Goal: Task Accomplishment & Management: Use online tool/utility

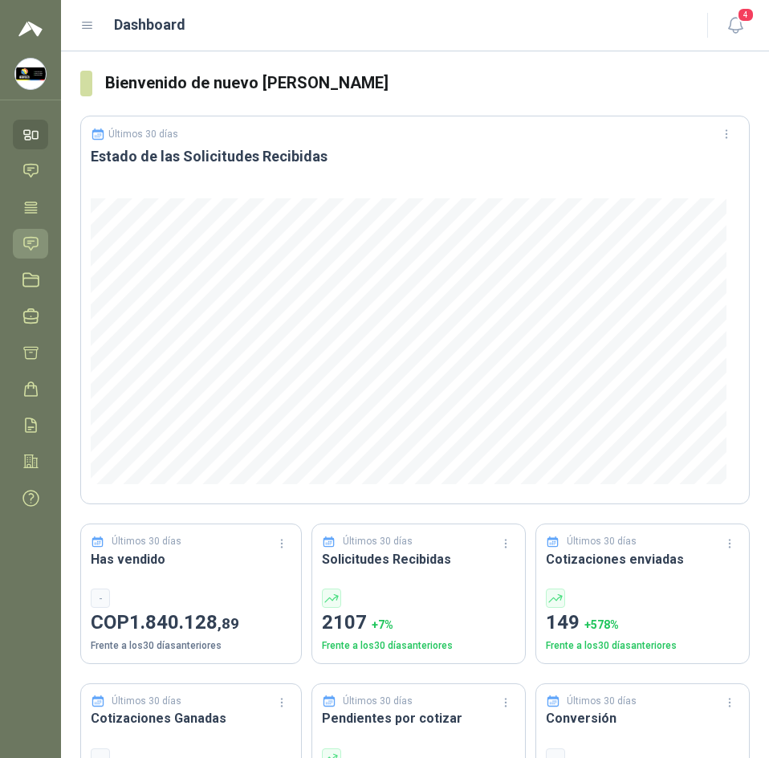
click at [31, 242] on icon at bounding box center [30, 243] width 17 height 17
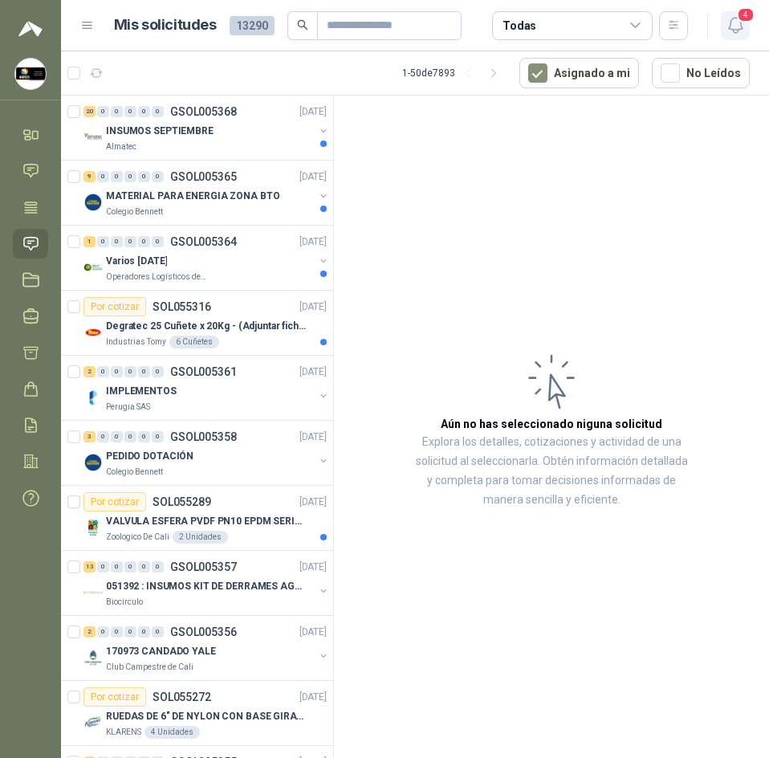
click at [736, 31] on icon "button" at bounding box center [736, 25] width 20 height 20
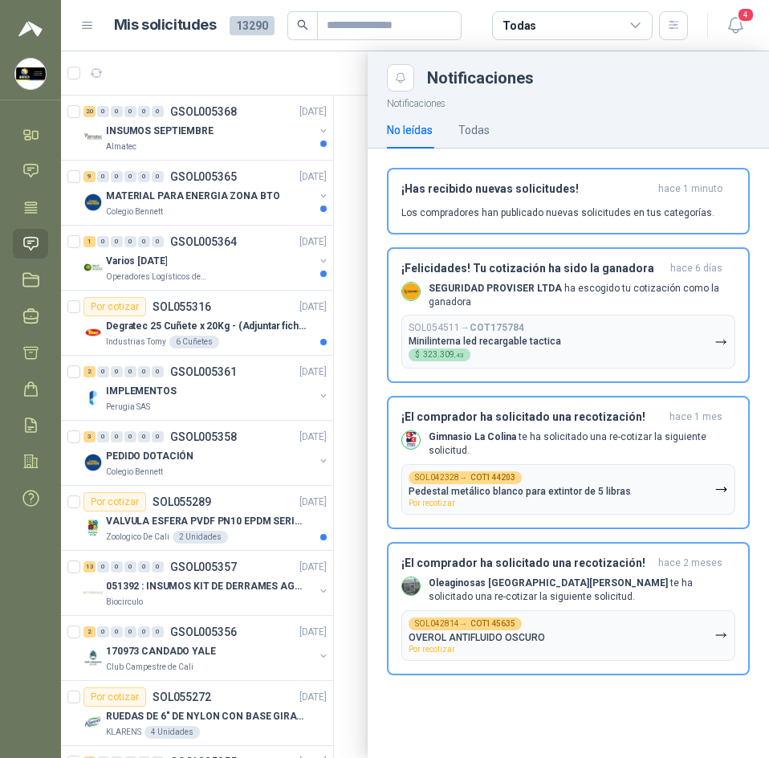
click at [221, 129] on div at bounding box center [415, 404] width 708 height 707
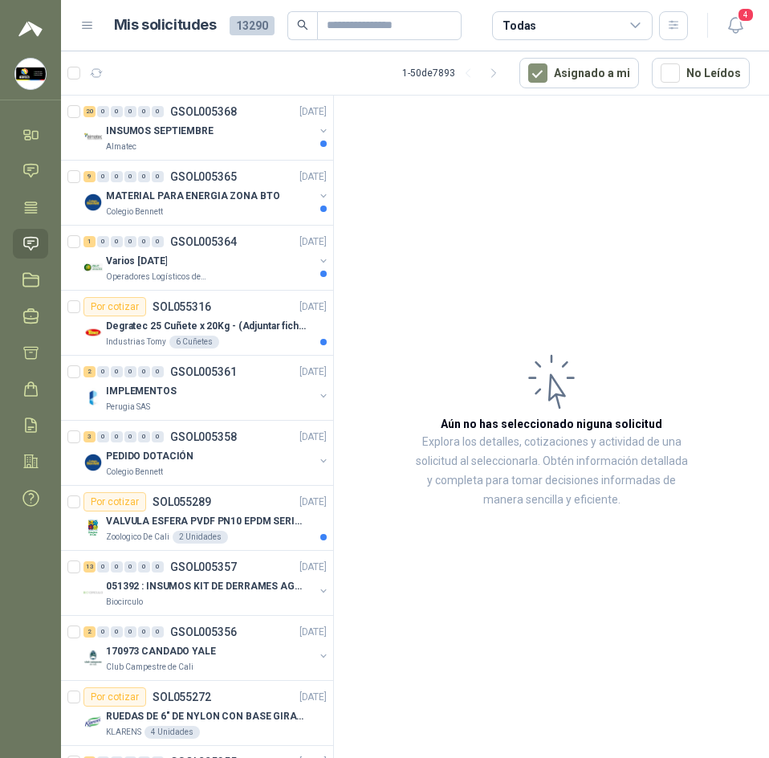
click at [221, 129] on div "INSUMOS SEPTIEMBRE" at bounding box center [210, 130] width 208 height 19
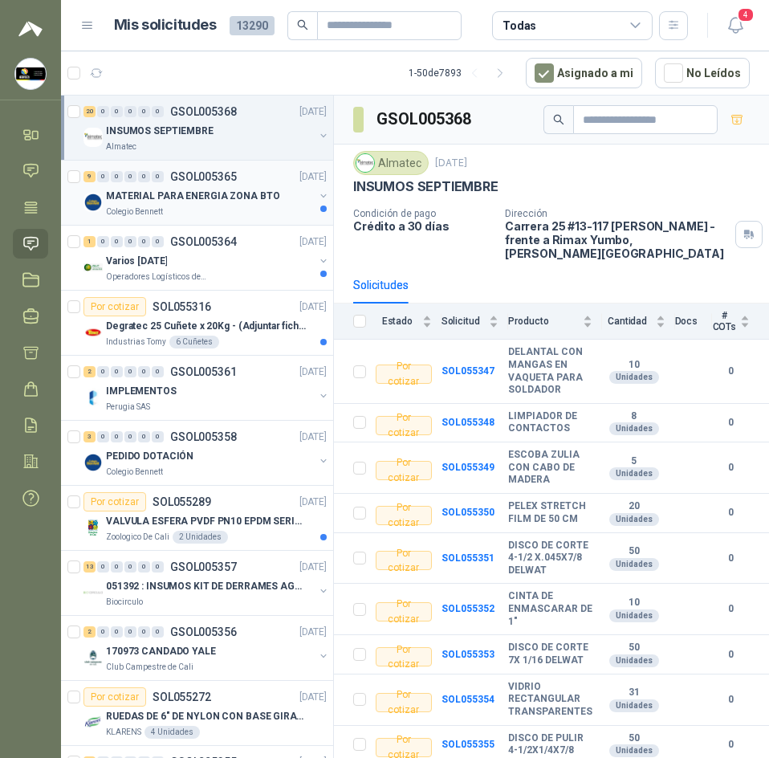
click at [218, 206] on div "Colegio Bennett" at bounding box center [210, 212] width 208 height 13
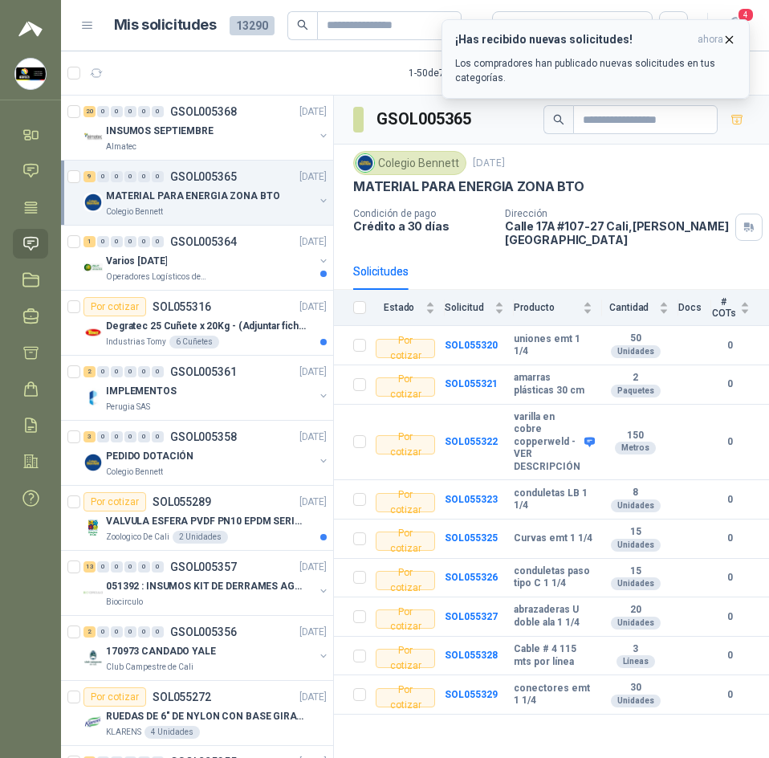
click at [729, 39] on icon "button" at bounding box center [730, 39] width 6 height 6
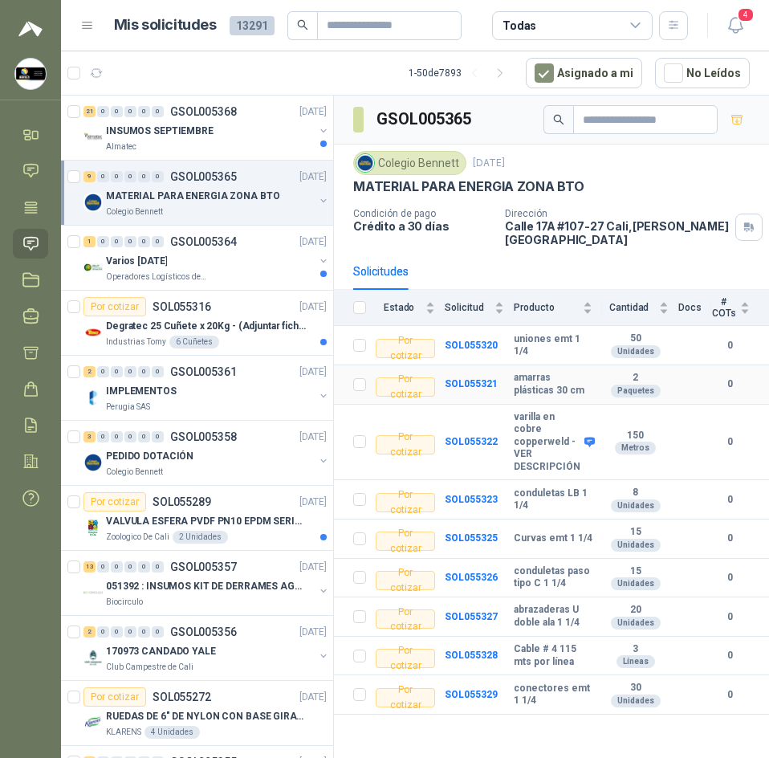
click at [526, 372] on b "amarras plásticas 30 cm" at bounding box center [553, 384] width 79 height 25
copy b "amarras plásticas 30 cm"
click at [415, 116] on h3 "GSOL005365" at bounding box center [425, 119] width 97 height 25
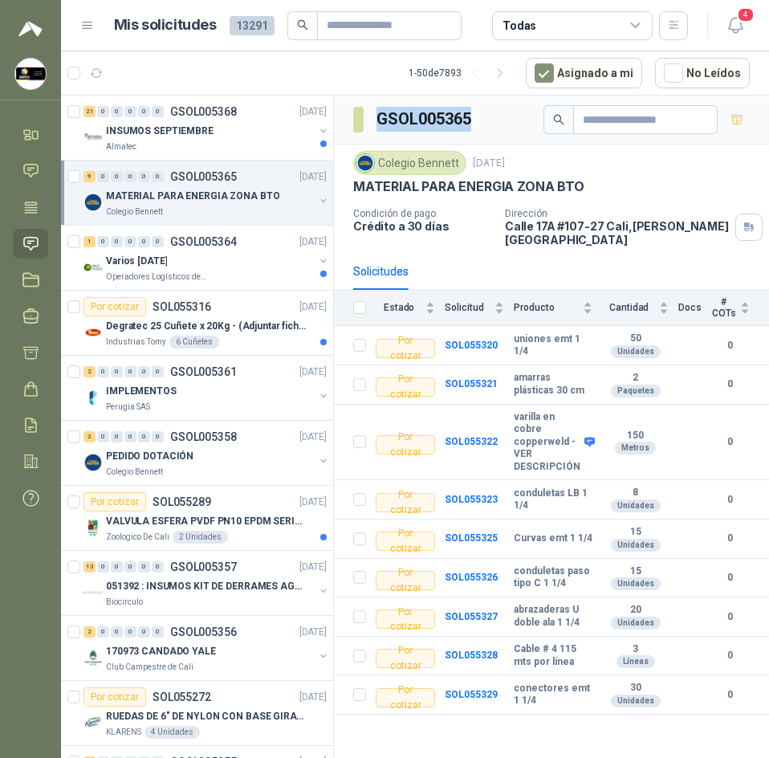
click at [415, 116] on h3 "GSOL005365" at bounding box center [425, 119] width 97 height 25
copy h3 "GSOL005365"
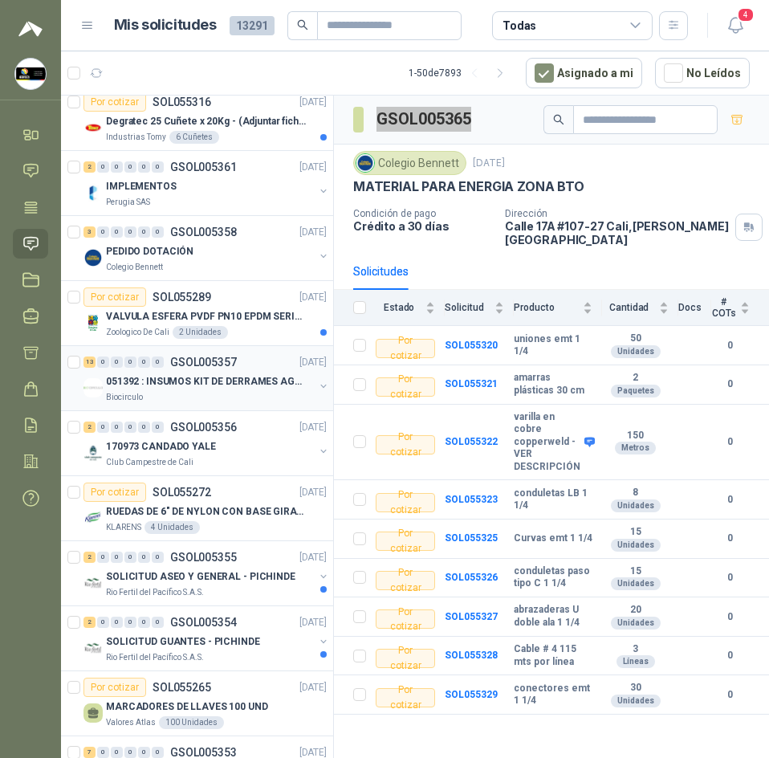
scroll to position [241, 0]
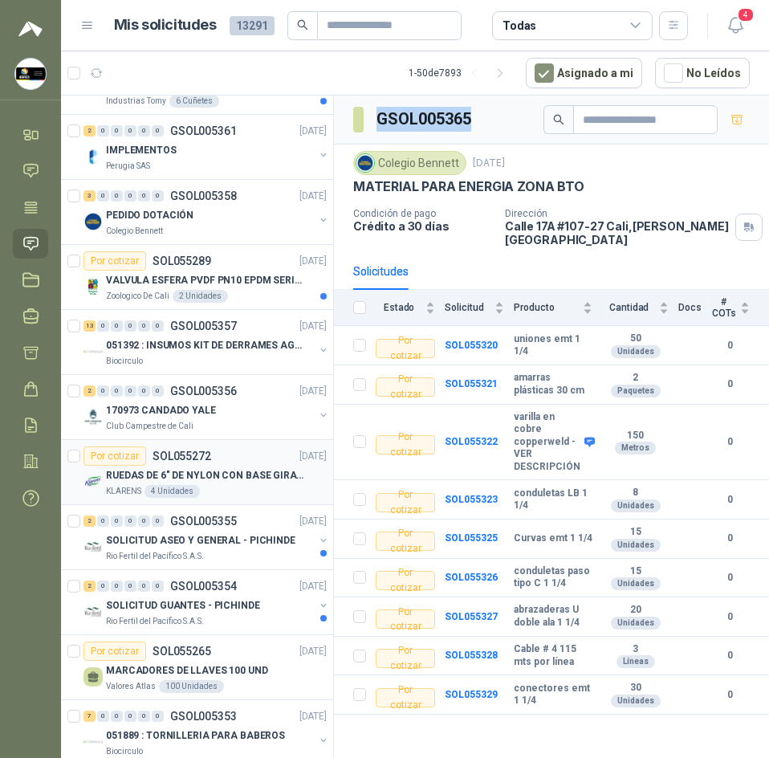
click at [211, 481] on p "RUEDAS DE 6" DE NYLON CON BASE GIRATORIA EN ACERO INOXIDABLE" at bounding box center [206, 475] width 200 height 15
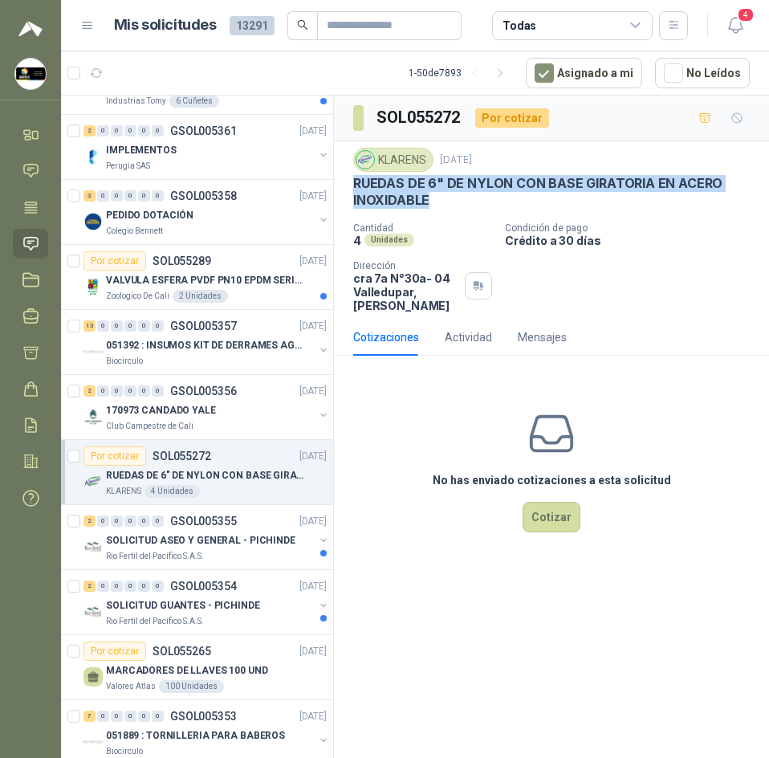
drag, startPoint x: 349, startPoint y: 180, endPoint x: 497, endPoint y: 207, distance: 151.0
click at [504, 210] on div "KLARENS [DATE] RUEDAS DE 6" DE NYLON CON BASE GIRATORIA EN ACERO INOXIDABLE Can…" at bounding box center [551, 229] width 435 height 177
copy p "RUEDAS DE 6" DE NYLON CON BASE GIRATORIA EN ACERO INOXIDABLE"
click at [200, 476] on p "RUEDAS DE 6" DE NYLON CON BASE GIRATORIA EN ACERO INOXIDABLE" at bounding box center [206, 475] width 200 height 15
click at [169, 389] on div "2 0 0 0 0 0 GSOL005356" at bounding box center [160, 390] width 153 height 11
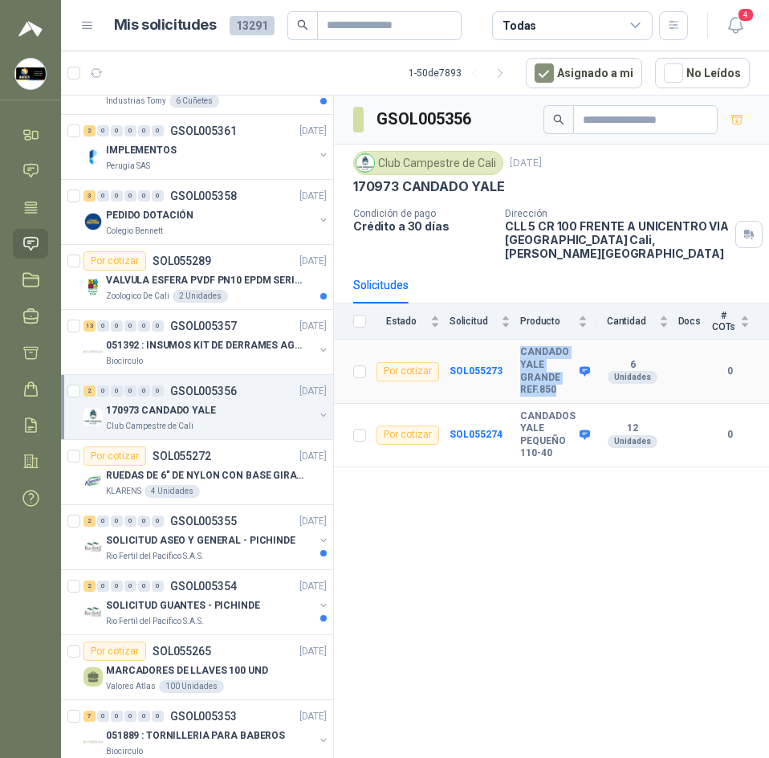
drag, startPoint x: 524, startPoint y: 337, endPoint x: 566, endPoint y: 373, distance: 55.3
click at [566, 373] on b "CANDADO YALE GRANDE REF.850" at bounding box center [547, 371] width 55 height 50
copy b "CANDADO YALE GRANDE REF.850"
drag, startPoint x: 551, startPoint y: 404, endPoint x: 560, endPoint y: 440, distance: 37.2
click at [560, 440] on tr "Por cotizar SOL055274 CANDADOS YALE PEQUEÑO [PHONE_NUMBER] Unidades 0" at bounding box center [551, 435] width 435 height 63
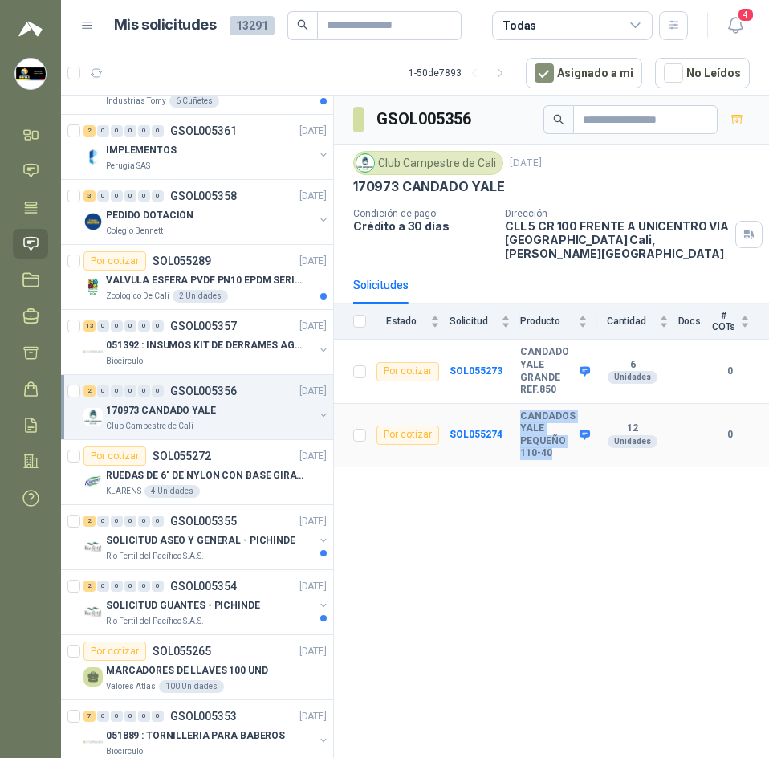
copy tr "CANDADOS YALE PEQUEÑO 110-40"
click at [537, 351] on b "CANDADO YALE GRANDE REF.850" at bounding box center [547, 371] width 55 height 50
click at [414, 162] on div "Club Campestre de Cali" at bounding box center [428, 163] width 150 height 24
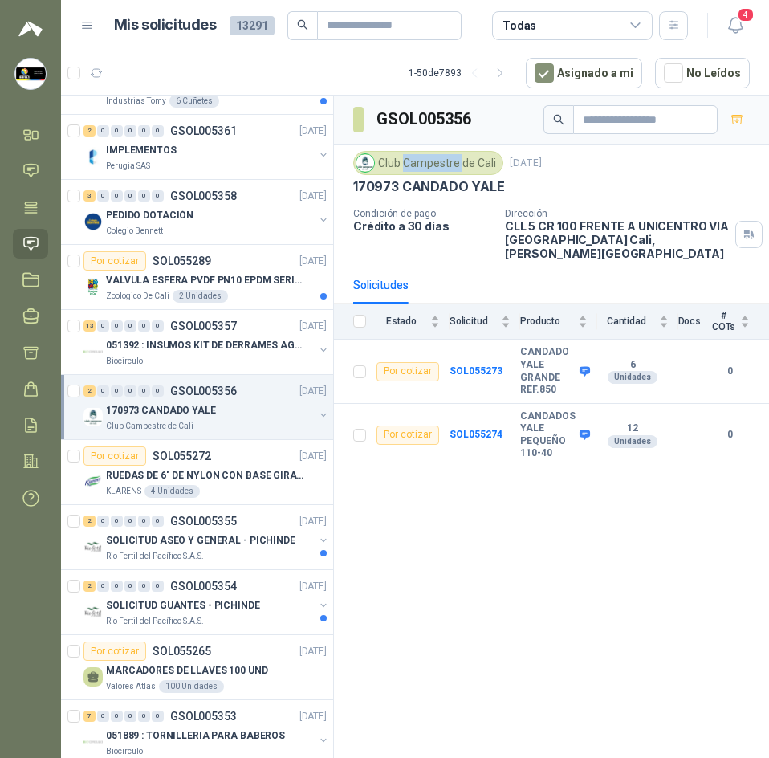
click at [414, 162] on div "Club Campestre de Cali" at bounding box center [428, 163] width 150 height 24
copy div "Club Campestre de Cali"
click at [417, 114] on h3 "GSOL005356" at bounding box center [425, 119] width 97 height 25
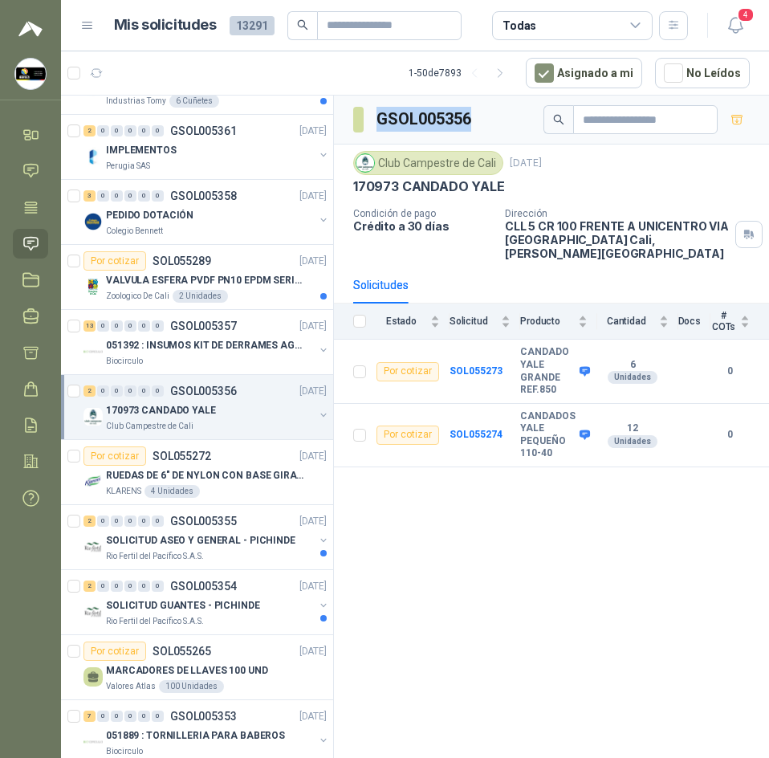
copy h3 "GSOL005356"
click at [491, 349] on td "SOL055273" at bounding box center [485, 371] width 71 height 63
click at [491, 365] on b "SOL055273" at bounding box center [476, 370] width 53 height 11
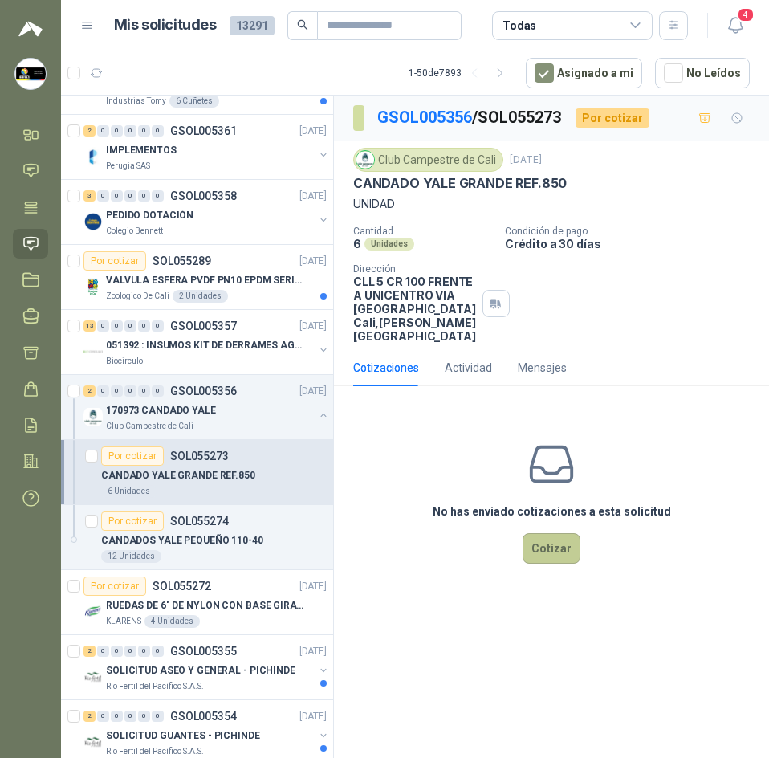
click at [550, 544] on button "Cotizar" at bounding box center [552, 548] width 58 height 31
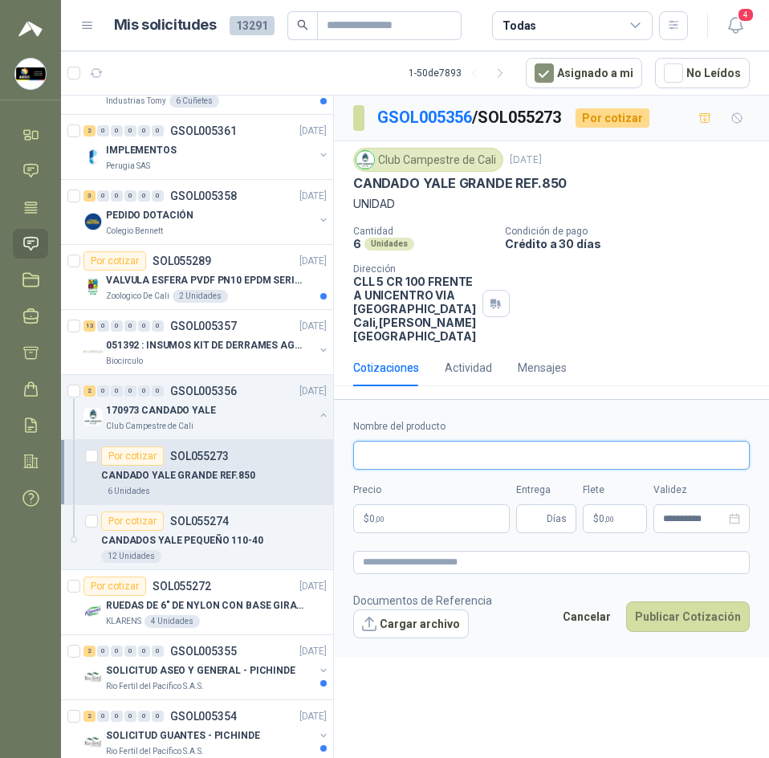
drag, startPoint x: 511, startPoint y: 451, endPoint x: 539, endPoint y: 451, distance: 28.1
click at [511, 451] on input "Nombre del producto" at bounding box center [551, 455] width 397 height 29
click at [471, 467] on input "Nombre del producto" at bounding box center [551, 455] width 397 height 29
paste input "**********"
type input "**********"
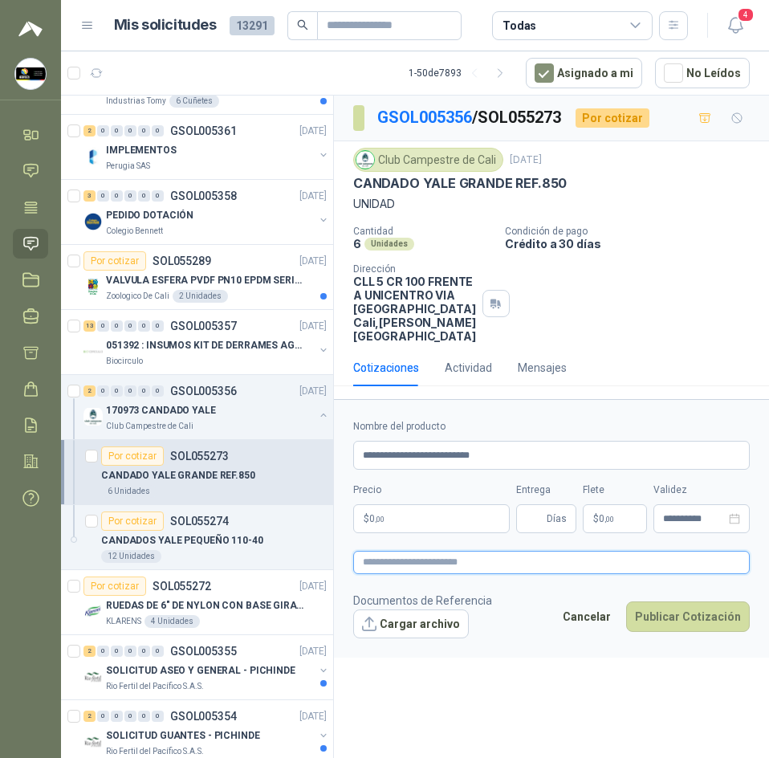
click at [500, 559] on textarea at bounding box center [551, 562] width 397 height 23
paste textarea "**********"
type textarea "**********"
click at [458, 520] on body "[PERSON_NAME] Soluciones Industriales D&D Inicio Chat Tareas Solicitudes Licita…" at bounding box center [384, 379] width 769 height 758
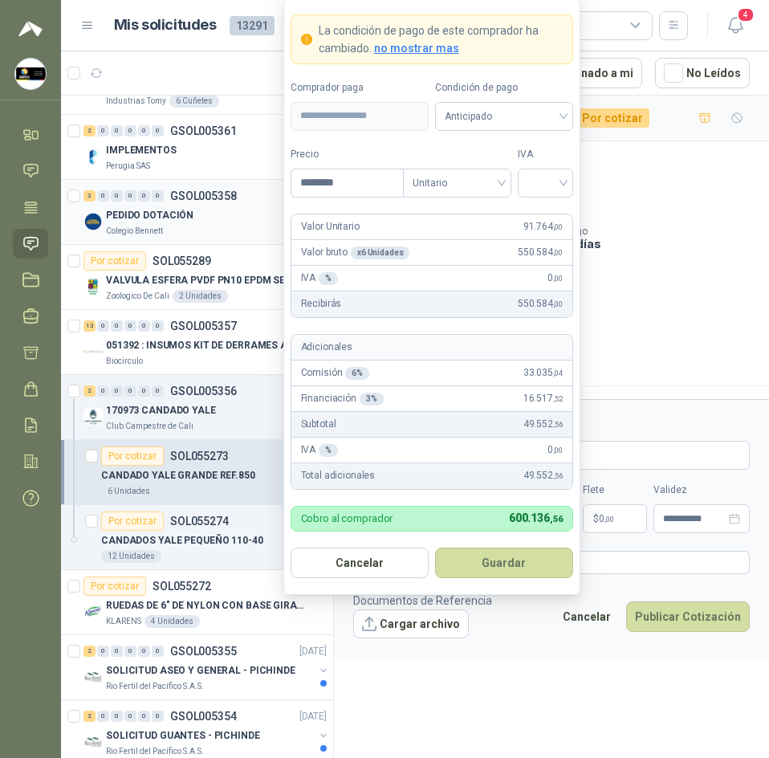
drag, startPoint x: 377, startPoint y: 180, endPoint x: 164, endPoint y: 205, distance: 214.2
click at [214, 206] on body "[PERSON_NAME] Soluciones Industriales D&D Inicio Chat Tareas Solicitudes Licita…" at bounding box center [384, 379] width 769 height 758
click at [528, 174] on input "search" at bounding box center [546, 181] width 36 height 24
click at [553, 210] on div "19%" at bounding box center [546, 216] width 30 height 18
drag, startPoint x: 379, startPoint y: 177, endPoint x: 230, endPoint y: 200, distance: 151.2
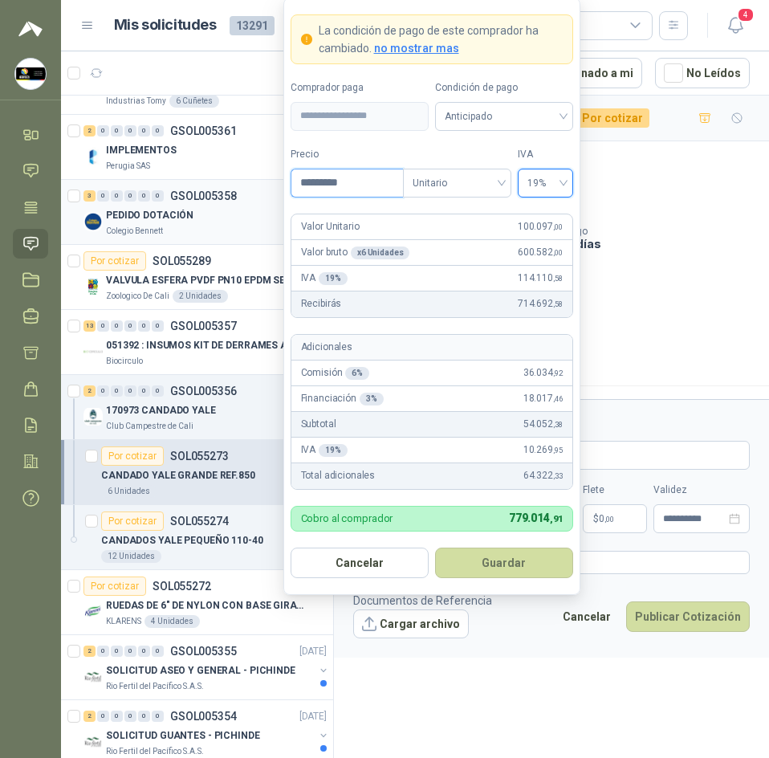
click at [246, 198] on body "[PERSON_NAME] Soluciones Industriales D&D Inicio Chat Tareas Solicitudes Licita…" at bounding box center [384, 379] width 769 height 758
type input "*"
type input "*********"
click at [483, 114] on span "Anticipado" at bounding box center [504, 116] width 119 height 24
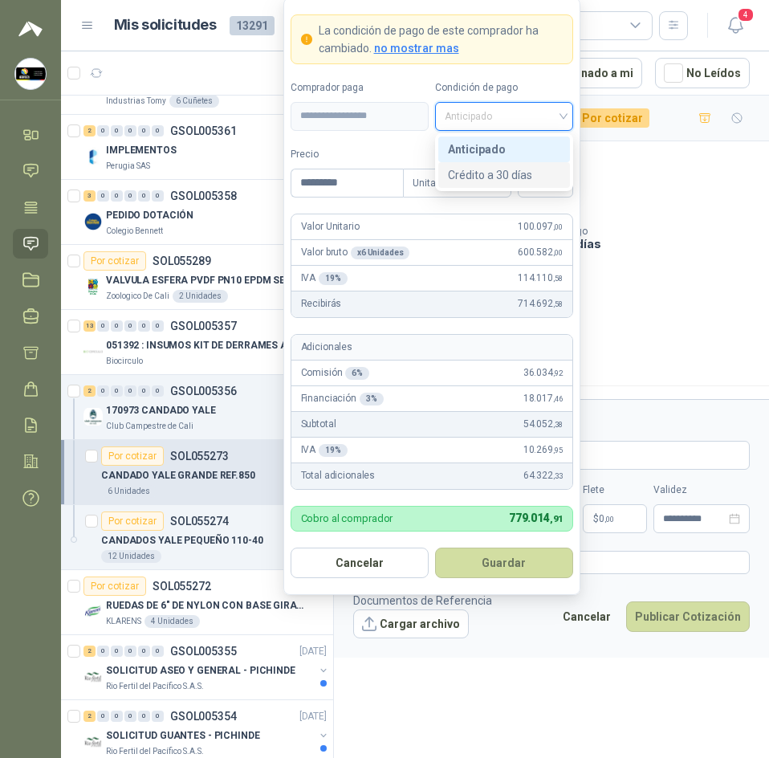
click at [499, 169] on div "Crédito a 30 días" at bounding box center [504, 175] width 112 height 18
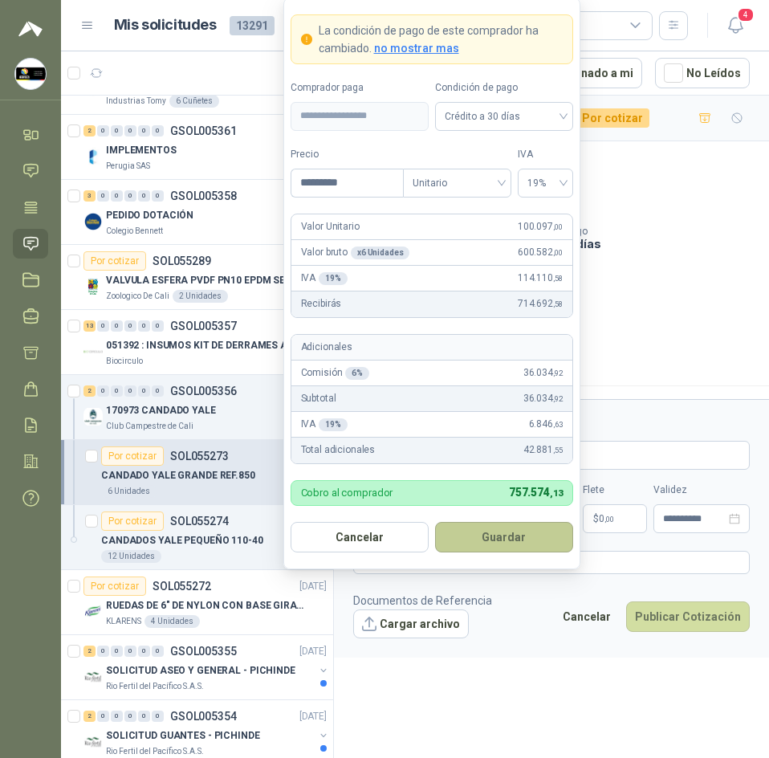
click at [550, 544] on button "Guardar" at bounding box center [504, 537] width 138 height 31
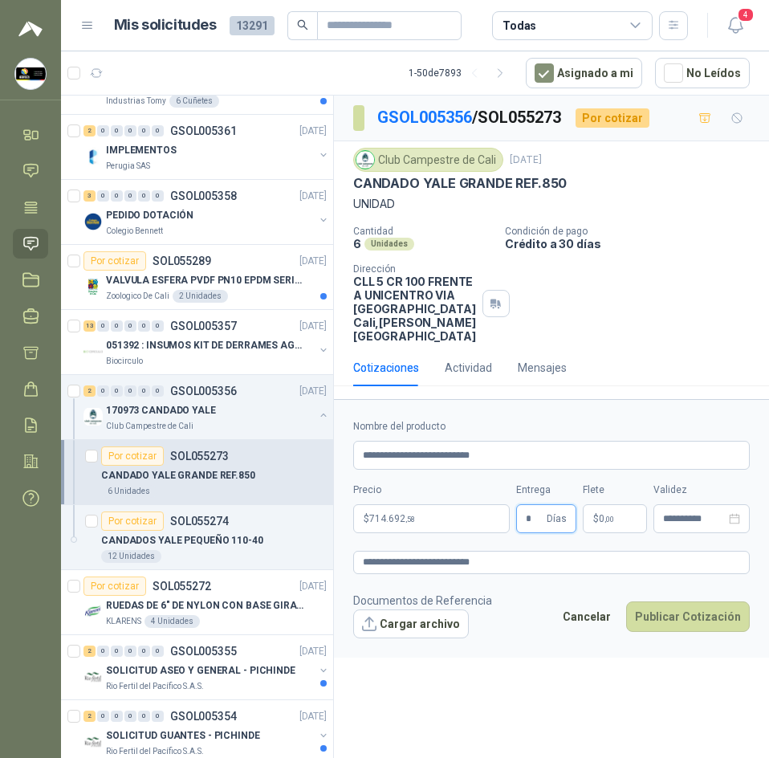
type input "*"
click at [637, 524] on p "$ 0 ,00" at bounding box center [615, 518] width 64 height 29
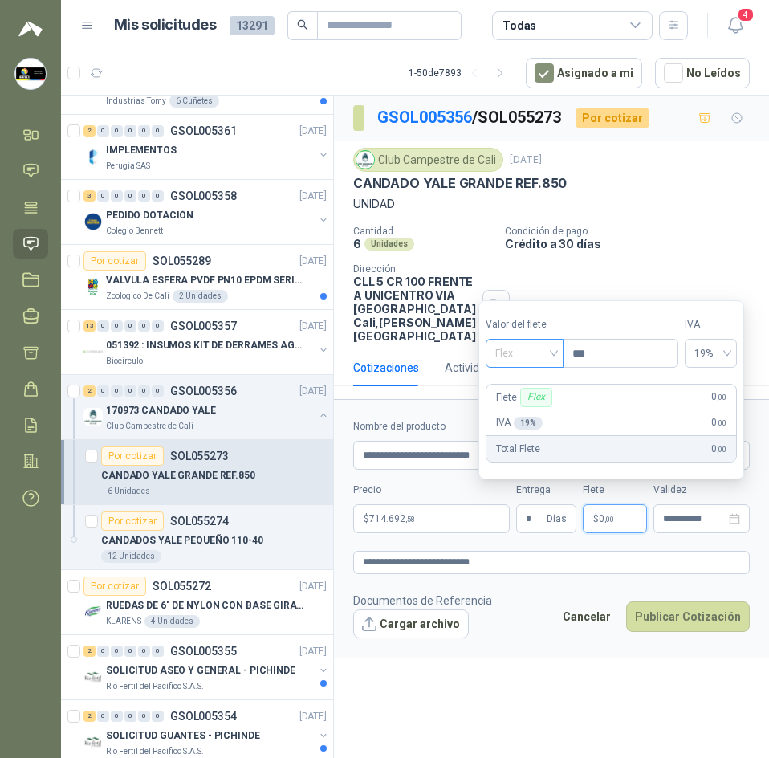
click at [553, 355] on span "Flex" at bounding box center [524, 353] width 59 height 24
drag, startPoint x: 532, startPoint y: 411, endPoint x: 601, endPoint y: 446, distance: 77.2
click at [532, 411] on div "Incluido" at bounding box center [526, 413] width 55 height 18
click at [548, 648] on form "**********" at bounding box center [551, 528] width 435 height 258
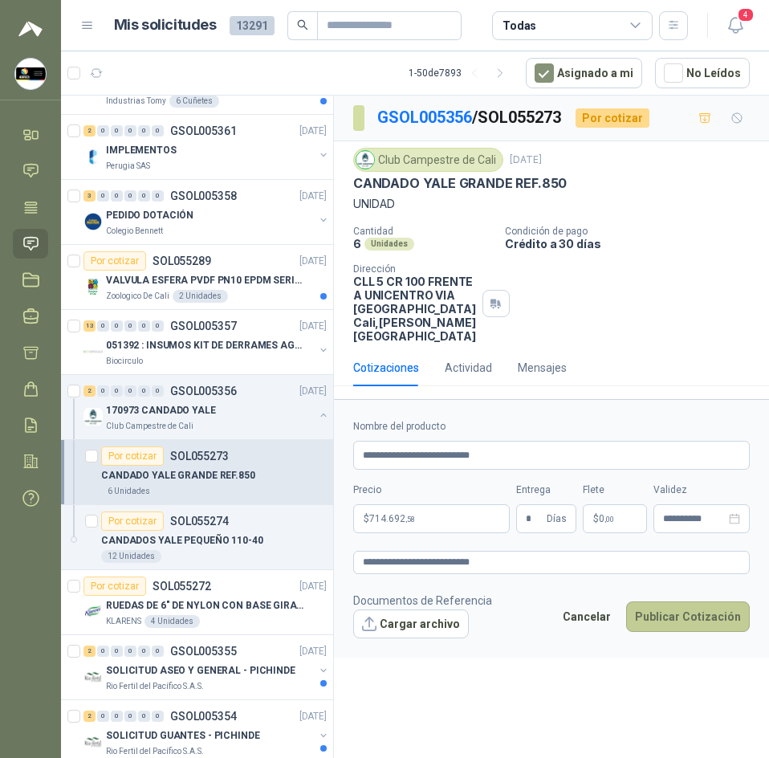
click at [676, 615] on button "Publicar Cotización" at bounding box center [688, 616] width 124 height 31
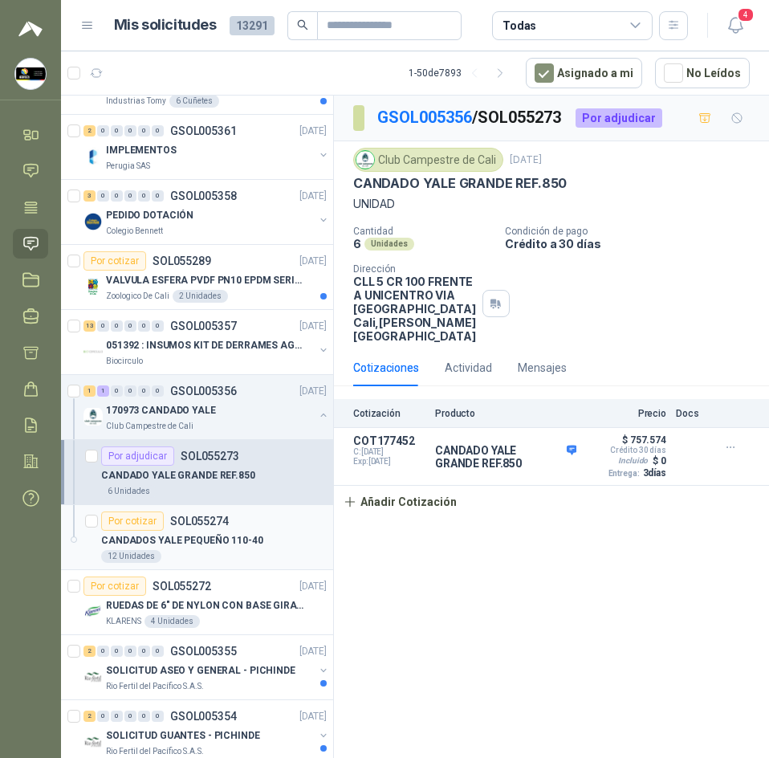
click at [215, 540] on p "CANDADOS YALE PEQUEÑO 110-40" at bounding box center [182, 540] width 162 height 15
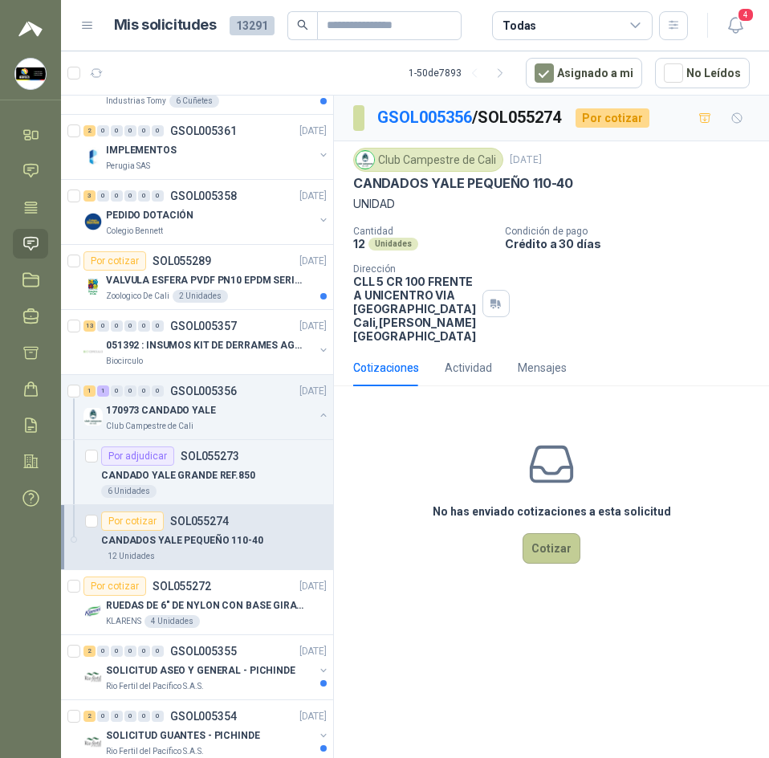
click at [556, 546] on button "Cotizar" at bounding box center [552, 548] width 58 height 31
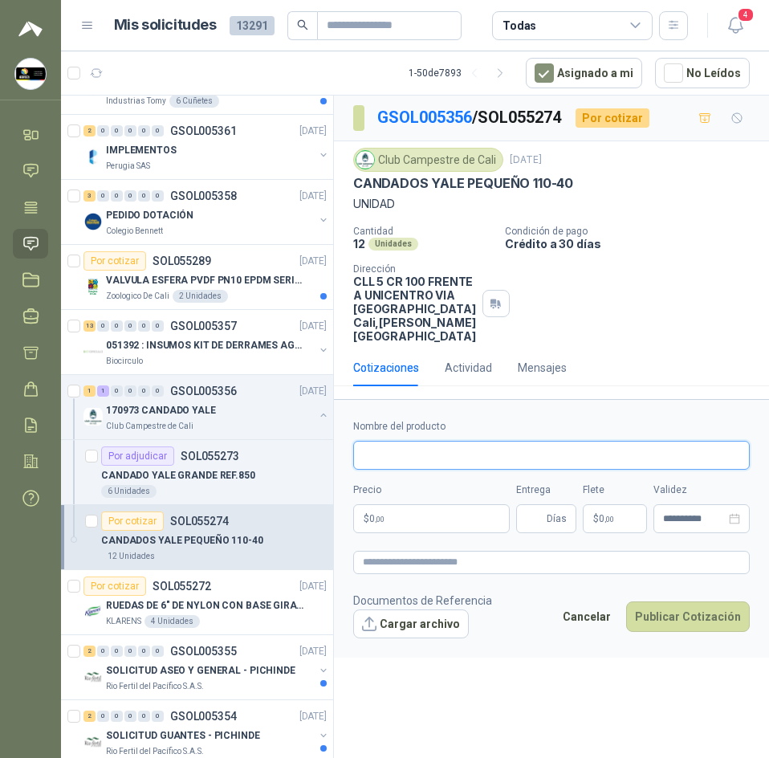
click at [442, 455] on input "Nombre del producto" at bounding box center [551, 455] width 397 height 29
paste input "**********"
type input "**********"
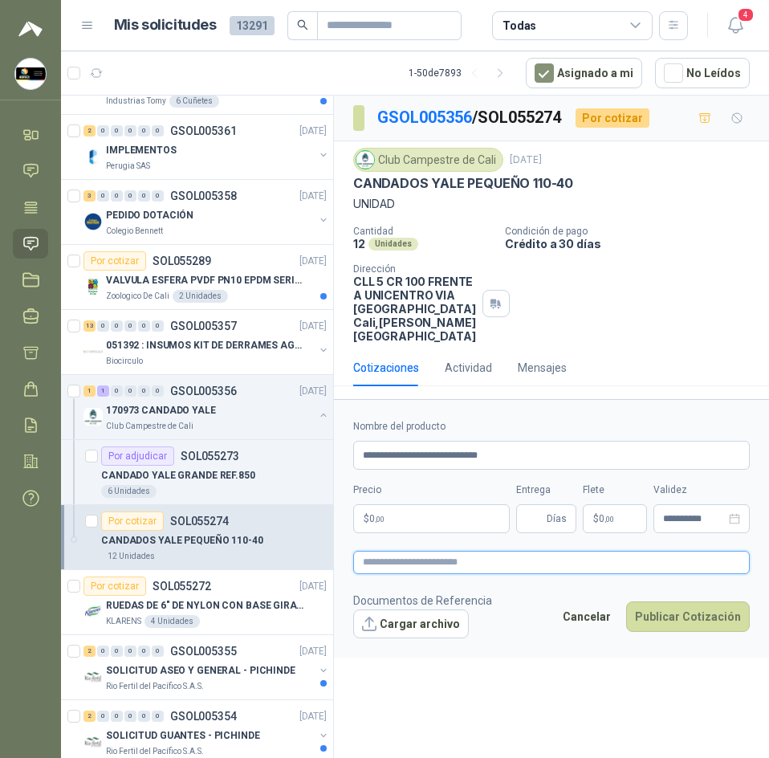
click at [444, 556] on textarea at bounding box center [551, 562] width 397 height 23
paste textarea "**********"
type textarea "**********"
click at [442, 511] on body "[PERSON_NAME] Soluciones Industriales D&D Inicio Chat Tareas Solicitudes Licita…" at bounding box center [384, 379] width 769 height 758
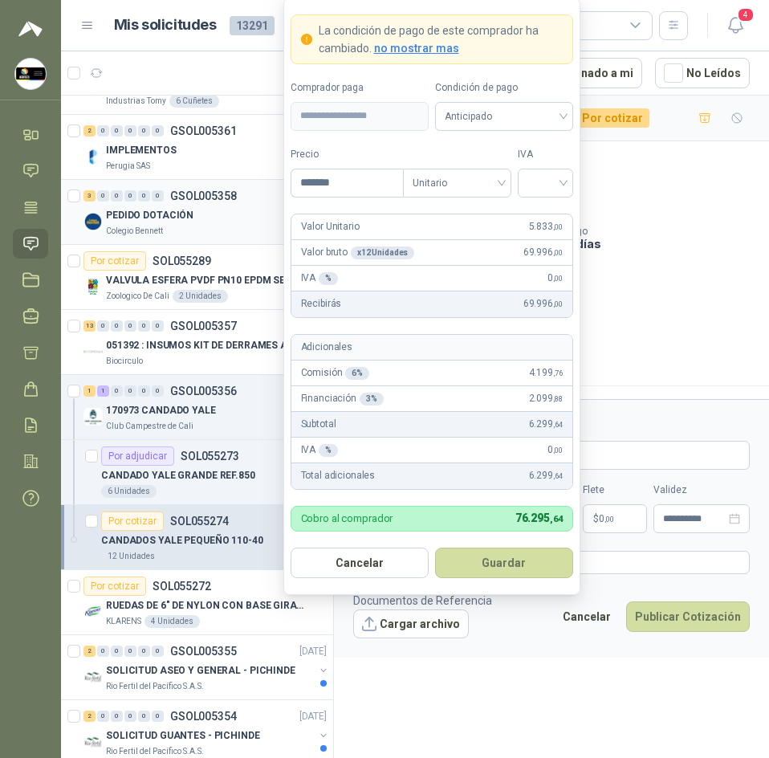
drag, startPoint x: 353, startPoint y: 181, endPoint x: 193, endPoint y: 206, distance: 161.9
click at [218, 198] on body "[PERSON_NAME] Soluciones Industriales D&D Inicio Chat Tareas Solicitudes Licita…" at bounding box center [384, 379] width 769 height 758
click at [554, 203] on form "**********" at bounding box center [431, 296] width 297 height 597
click at [546, 183] on input "search" at bounding box center [546, 181] width 36 height 24
click at [537, 212] on div "19%" at bounding box center [546, 216] width 30 height 18
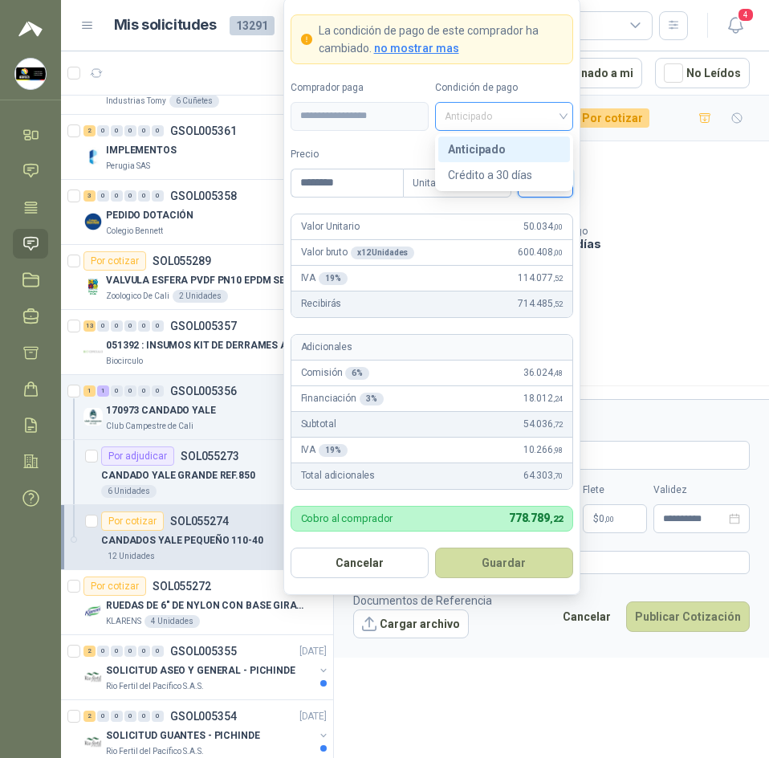
click at [509, 119] on span "Anticipado" at bounding box center [504, 116] width 119 height 24
click at [512, 166] on div "Crédito a 30 días" at bounding box center [504, 175] width 112 height 18
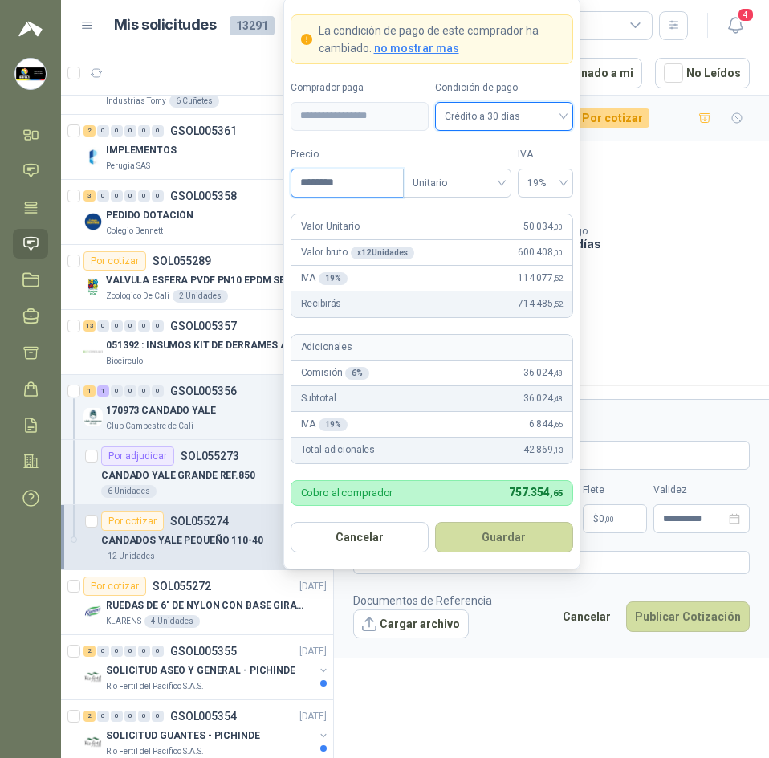
click at [320, 185] on input "********" at bounding box center [347, 182] width 112 height 27
type input "********"
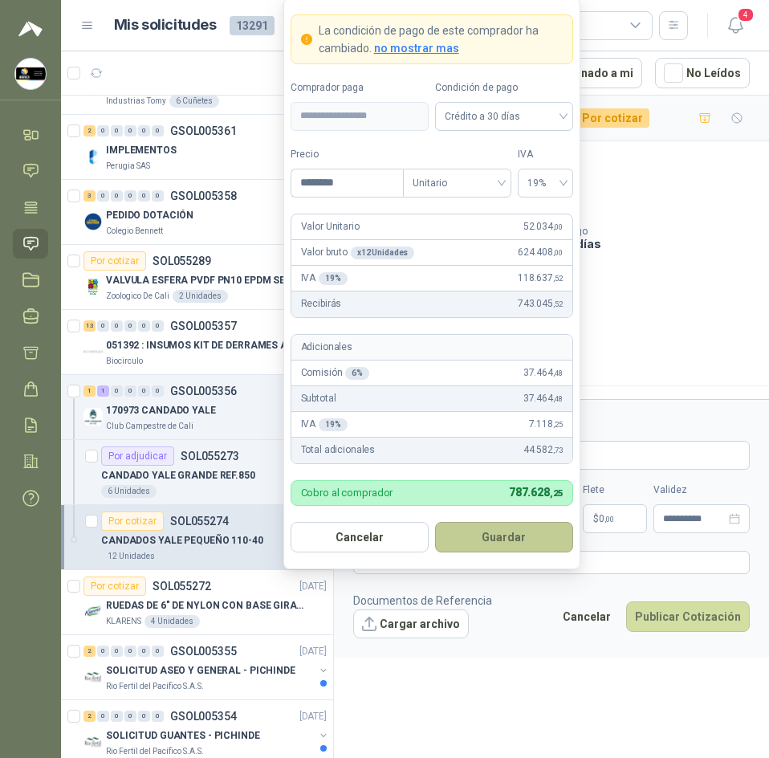
click at [479, 524] on button "Guardar" at bounding box center [504, 537] width 138 height 31
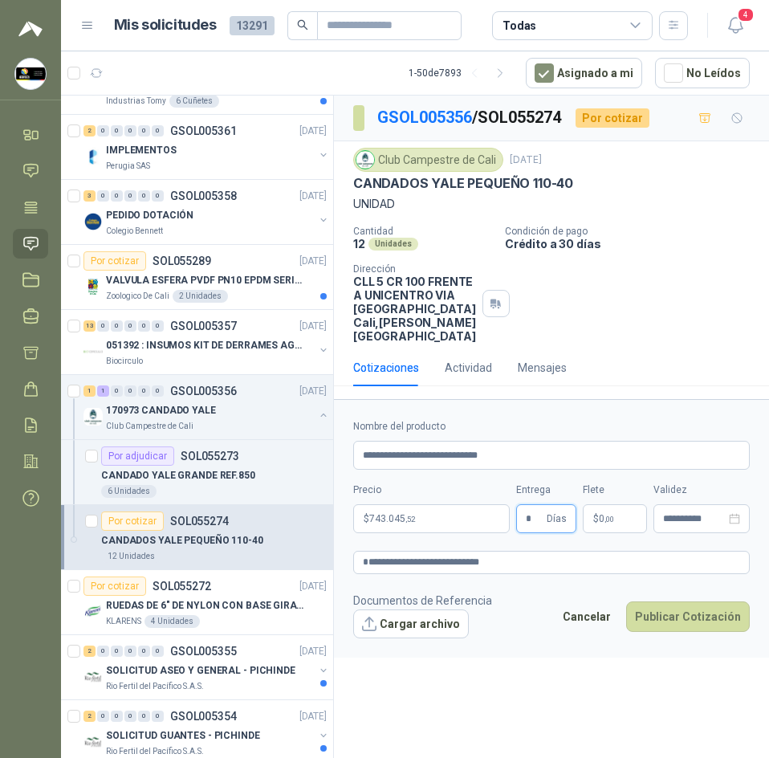
type input "*"
click at [609, 513] on p "$ 0 ,00" at bounding box center [615, 518] width 64 height 29
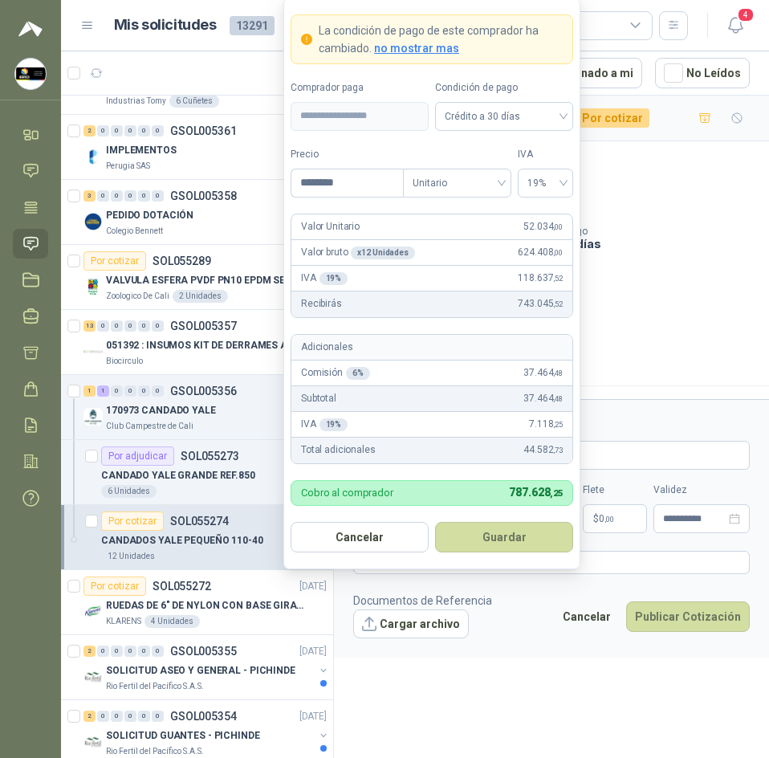
click at [446, 519] on body "[PERSON_NAME] Soluciones Industriales D&D Inicio Chat Tareas Solicitudes Licita…" at bounding box center [384, 379] width 769 height 758
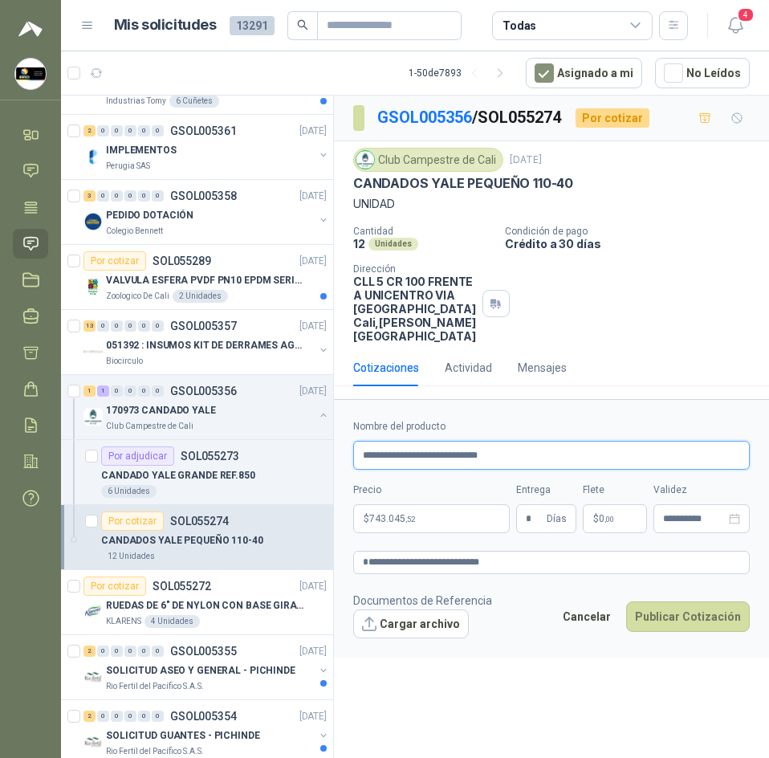
click at [671, 468] on input "**********" at bounding box center [551, 455] width 397 height 29
click at [623, 524] on p "$ 0 ,00" at bounding box center [615, 518] width 64 height 29
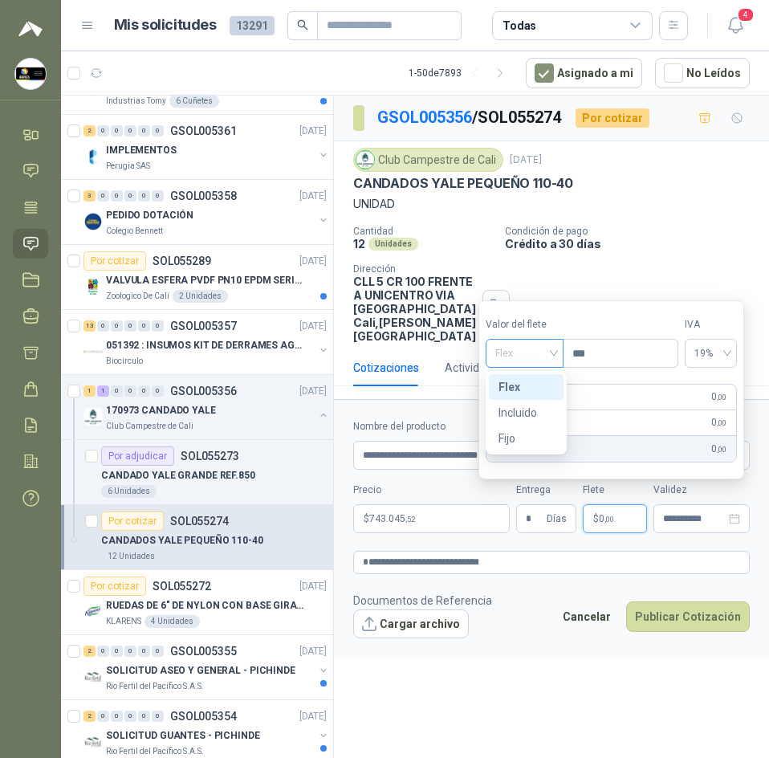
click at [546, 356] on span "Flex" at bounding box center [524, 353] width 59 height 24
click at [522, 420] on div "Incluido" at bounding box center [526, 413] width 55 height 18
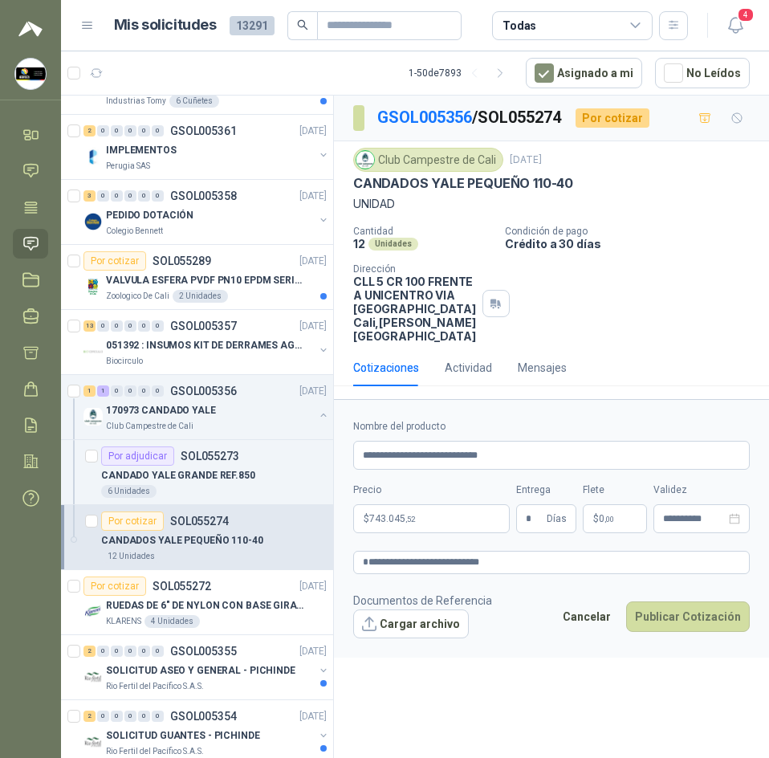
click at [596, 598] on footer "Documentos de Referencia Cargar archivo Cancelar Publicar Cotización" at bounding box center [551, 615] width 397 height 47
click at [692, 626] on button "Publicar Cotización" at bounding box center [688, 616] width 124 height 31
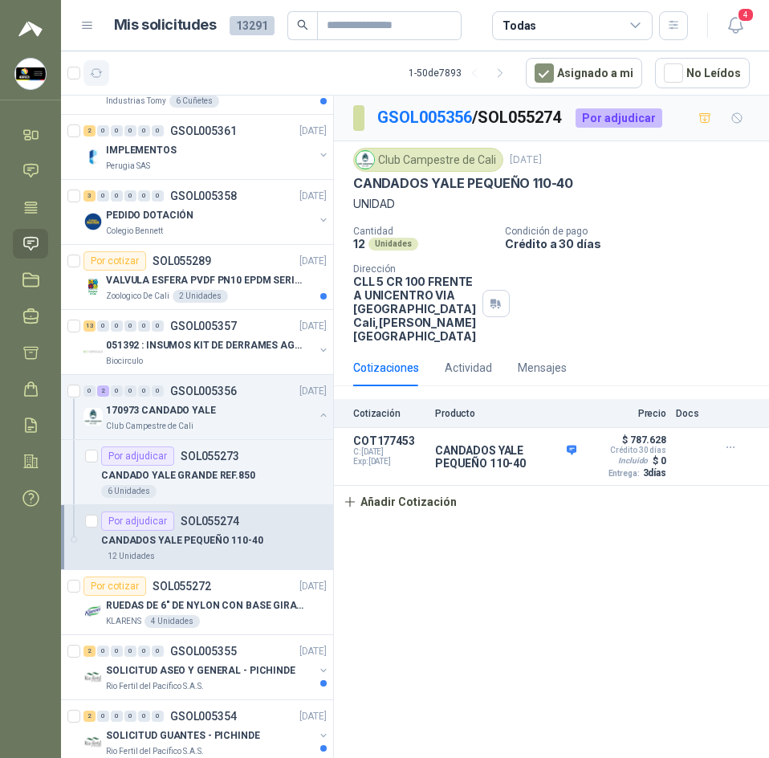
click at [100, 67] on icon "button" at bounding box center [97, 74] width 14 height 14
click at [730, 27] on icon "button" at bounding box center [735, 25] width 14 height 15
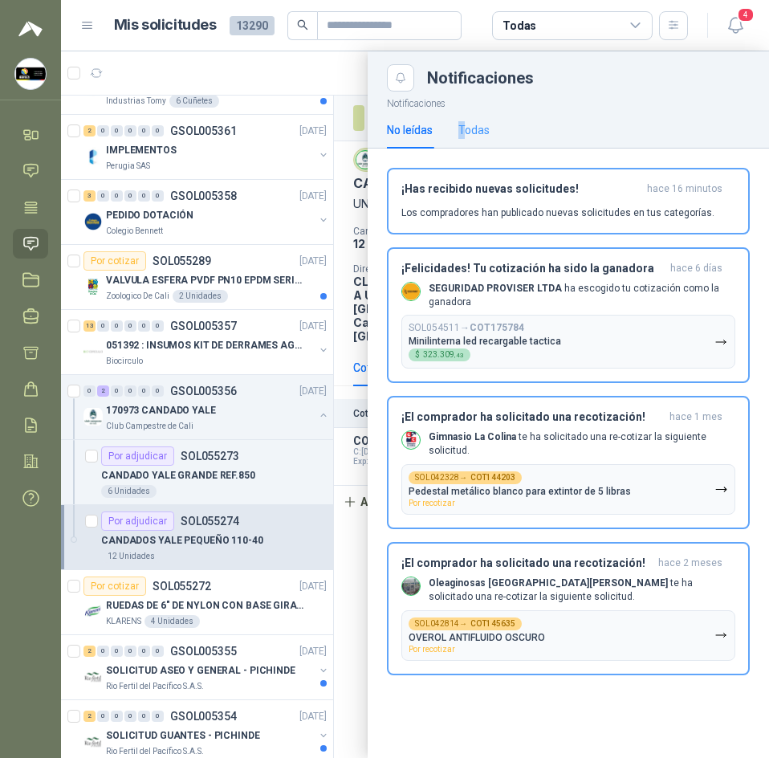
drag, startPoint x: 467, startPoint y: 120, endPoint x: 459, endPoint y: 121, distance: 8.2
click at [461, 121] on div "Todas" at bounding box center [474, 130] width 31 height 37
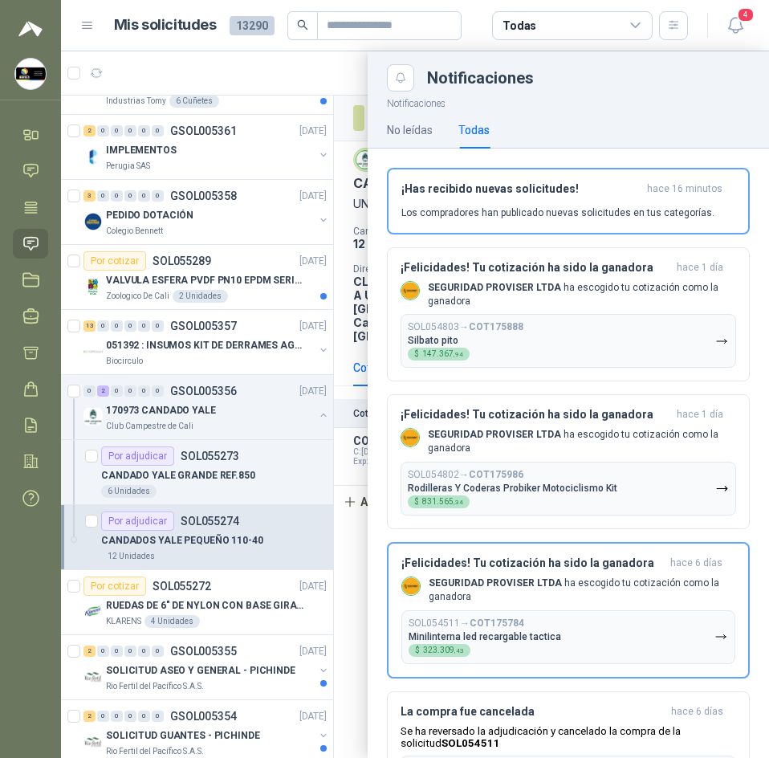
click at [186, 75] on div at bounding box center [415, 404] width 708 height 707
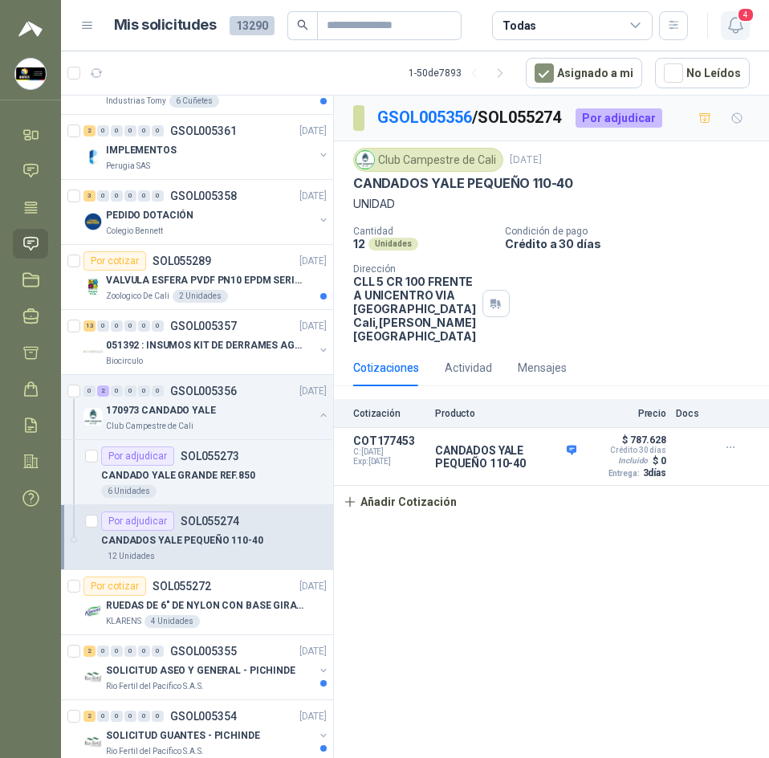
click at [733, 25] on icon "button" at bounding box center [736, 25] width 20 height 20
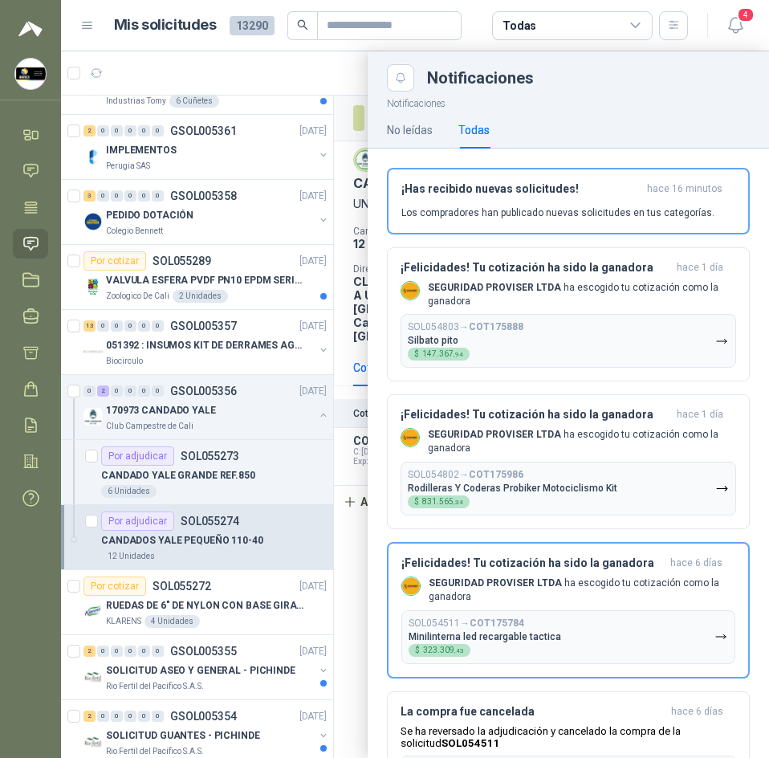
drag, startPoint x: 165, startPoint y: 63, endPoint x: 59, endPoint y: 38, distance: 108.9
click at [157, 63] on div at bounding box center [415, 404] width 708 height 707
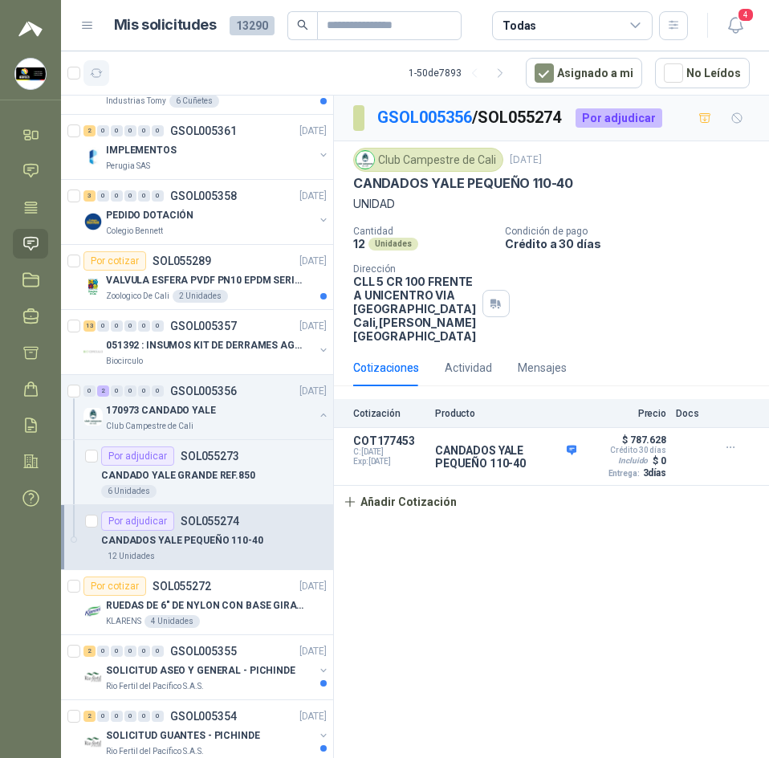
click at [97, 75] on icon "button" at bounding box center [97, 74] width 14 height 14
click at [218, 408] on div "170973 CANDADO YALE" at bounding box center [210, 410] width 208 height 19
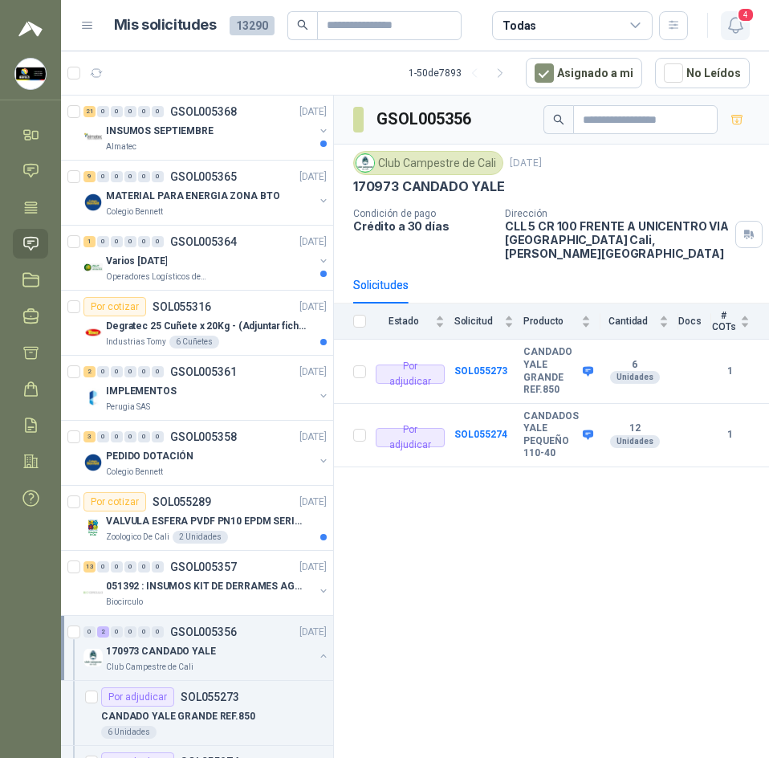
click at [723, 26] on button "4" at bounding box center [735, 25] width 29 height 29
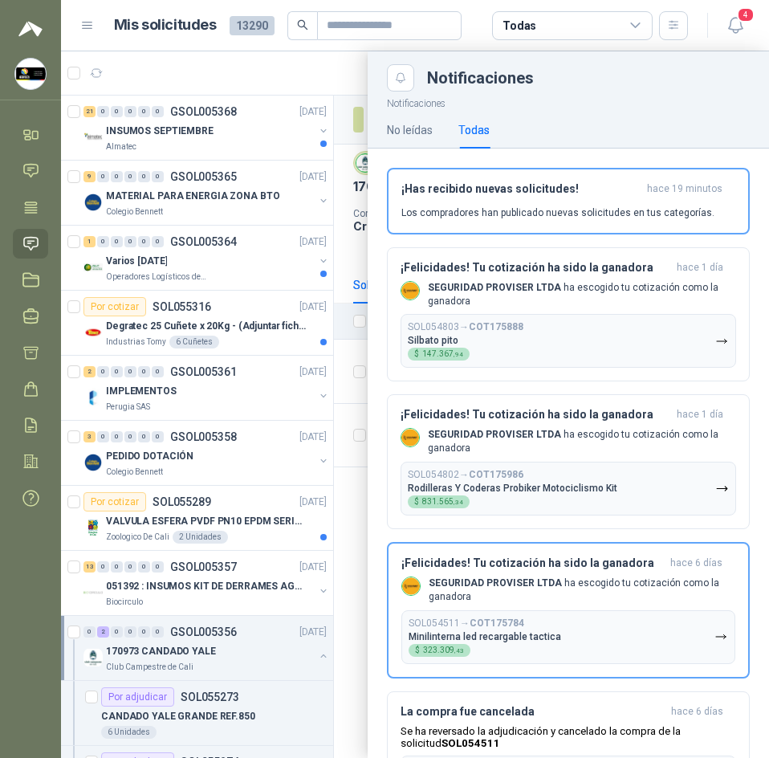
click at [263, 57] on div at bounding box center [415, 404] width 708 height 707
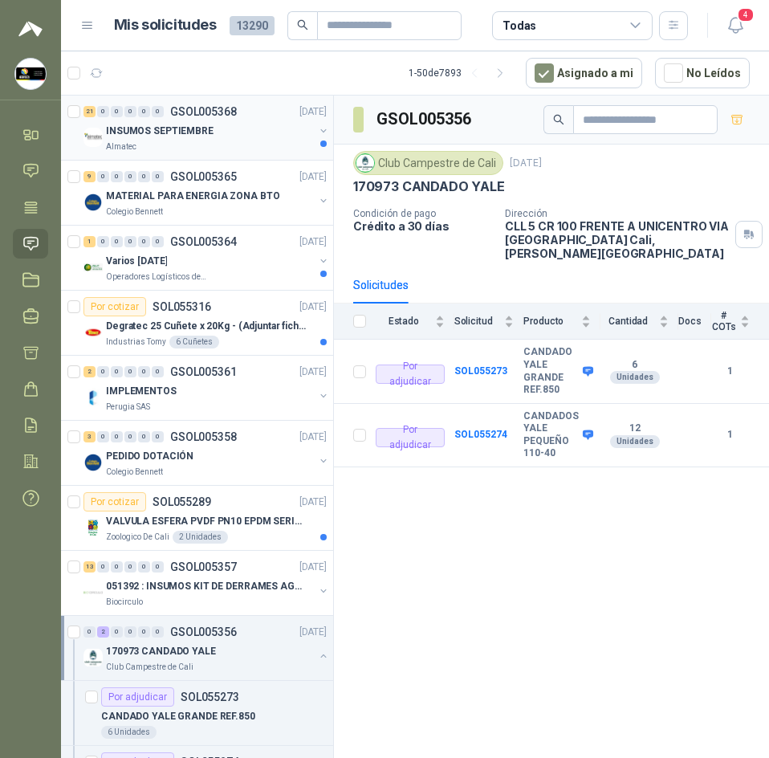
click at [243, 125] on div "INSUMOS SEPTIEMBRE" at bounding box center [210, 130] width 208 height 19
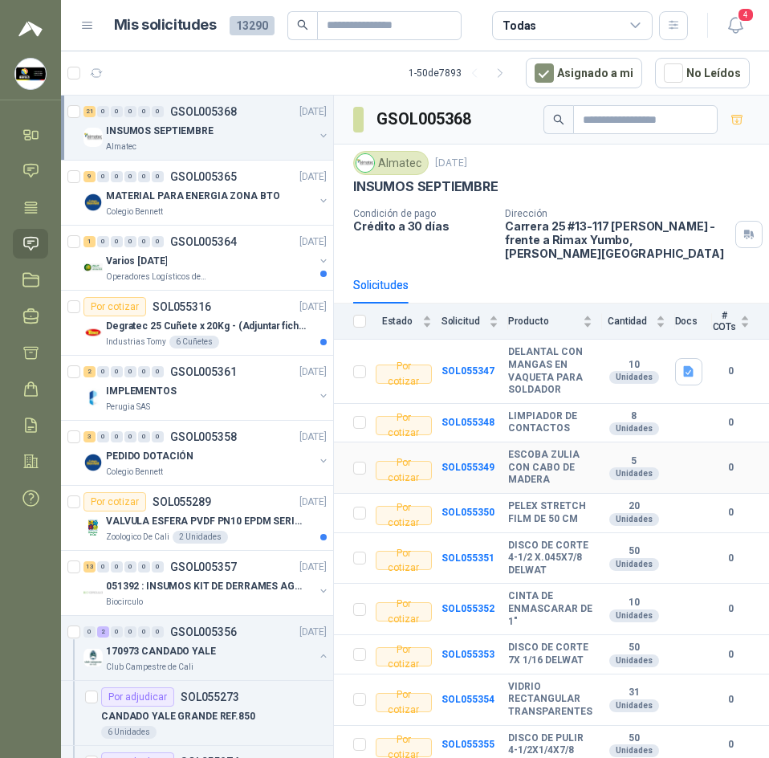
scroll to position [80, 0]
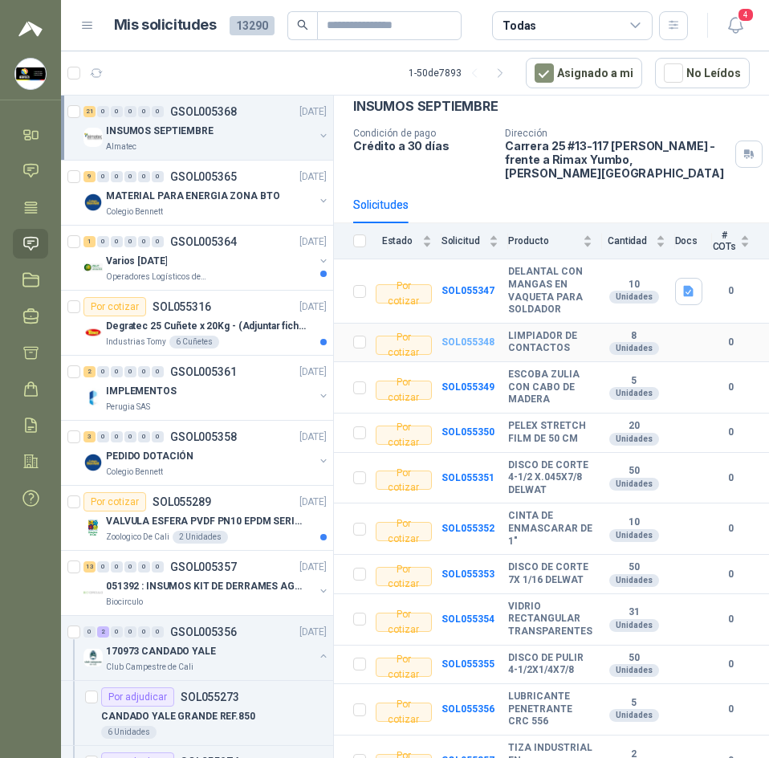
drag, startPoint x: 466, startPoint y: 338, endPoint x: 473, endPoint y: 330, distance: 10.8
click at [469, 336] on td "SOL055348" at bounding box center [475, 343] width 67 height 39
click at [473, 336] on b "SOL055348" at bounding box center [468, 341] width 53 height 11
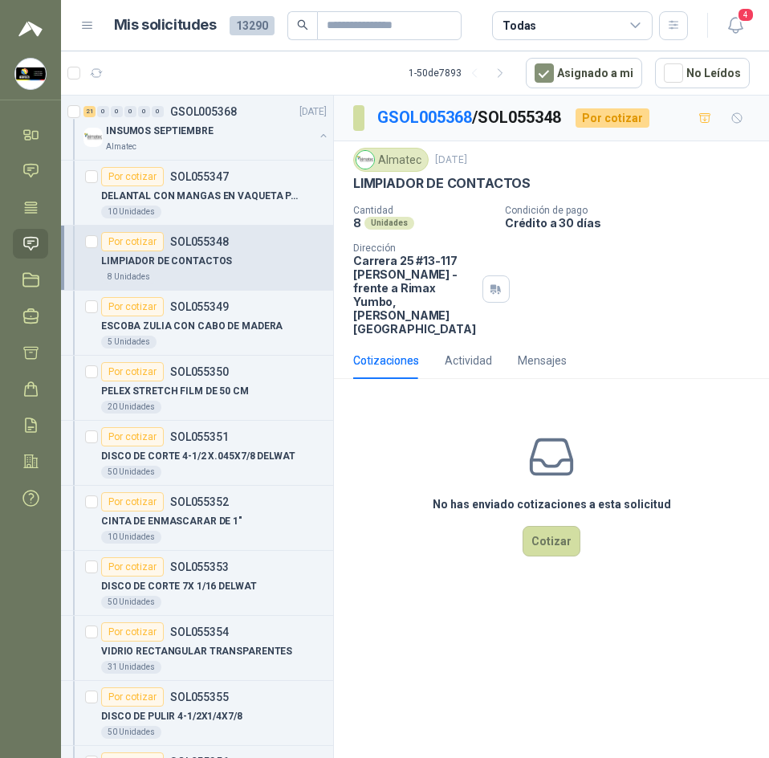
click at [472, 184] on p "LIMPIADOR DE CONTACTOS" at bounding box center [441, 183] width 177 height 17
copy p "LIMPIADOR DE CONTACTOS"
click at [515, 118] on p "GSOL005368 / SOL055348" at bounding box center [469, 117] width 185 height 25
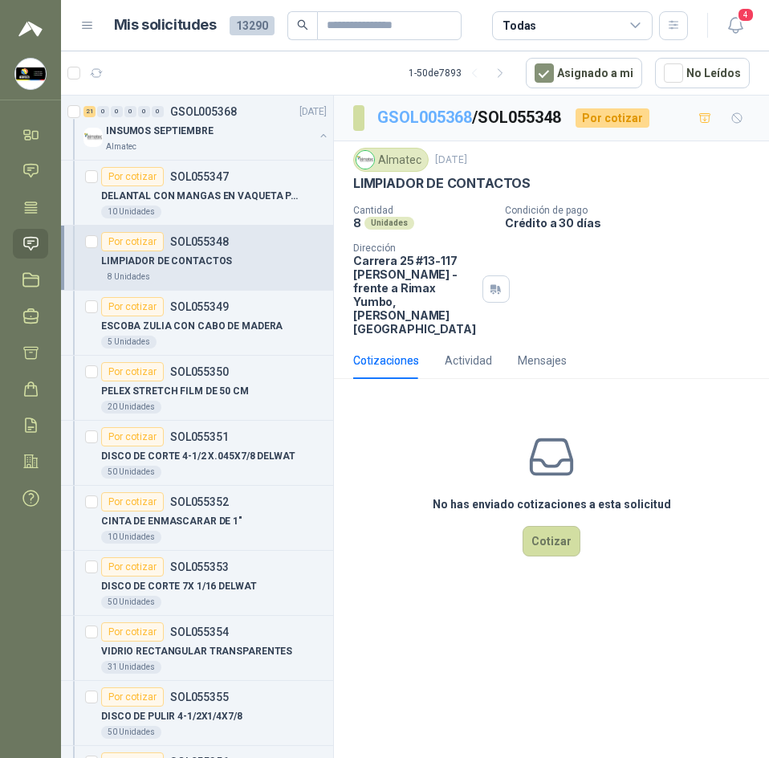
click at [453, 117] on link "GSOL005368" at bounding box center [424, 117] width 95 height 19
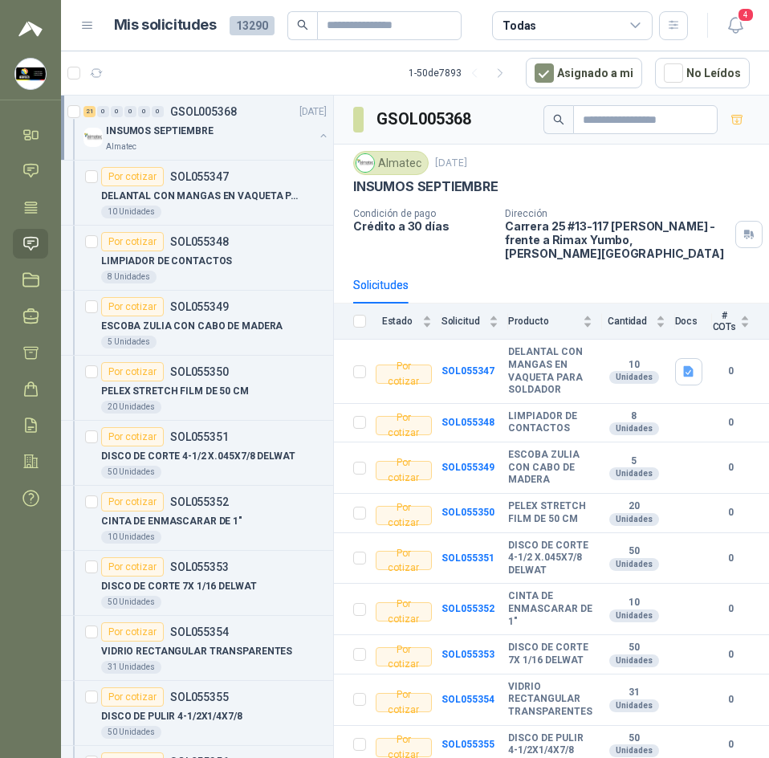
click at [448, 125] on h3 "GSOL005368" at bounding box center [425, 119] width 97 height 25
drag, startPoint x: 417, startPoint y: 132, endPoint x: 434, endPoint y: 147, distance: 22.7
drag, startPoint x: 434, startPoint y: 147, endPoint x: 432, endPoint y: 113, distance: 33.8
copy h3 "GSOL005368"
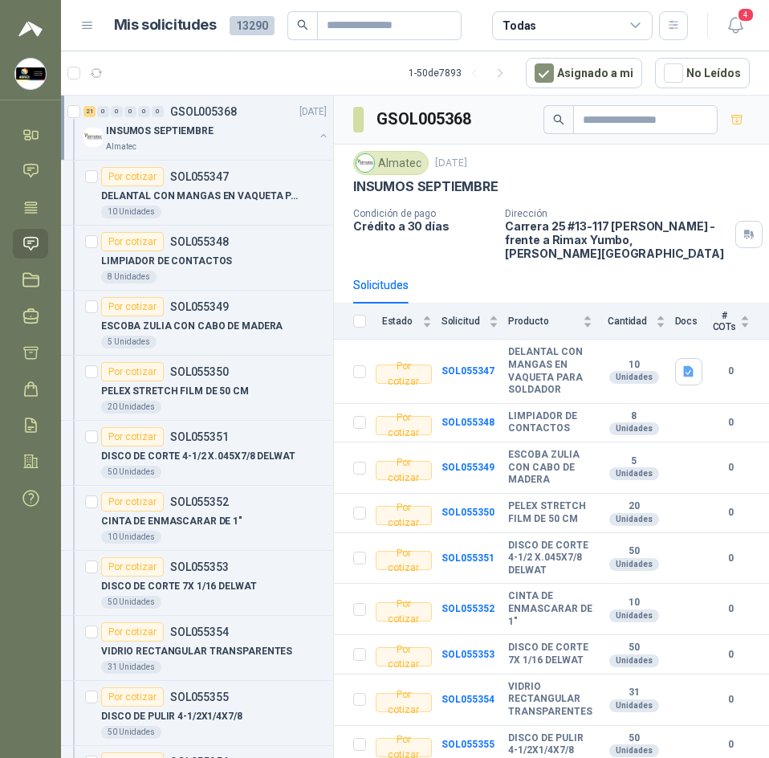
click at [541, 244] on p "Carrera 25 #13-117 [PERSON_NAME] - frente a Rimax Yumbo , [PERSON_NAME][GEOGRAP…" at bounding box center [617, 239] width 224 height 41
click at [410, 163] on div "Almatec" at bounding box center [390, 163] width 75 height 24
copy div "Almatec"
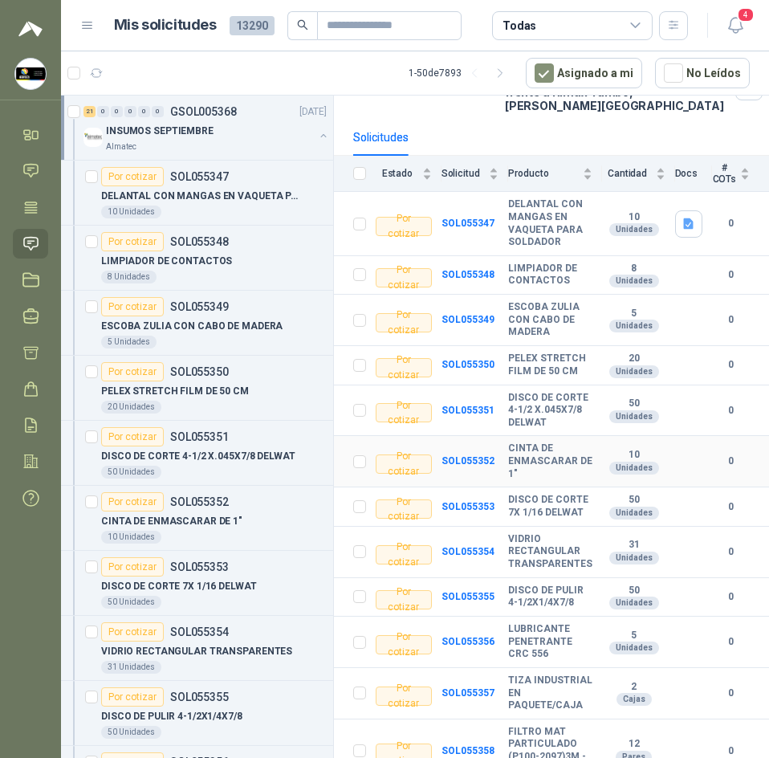
scroll to position [161, 0]
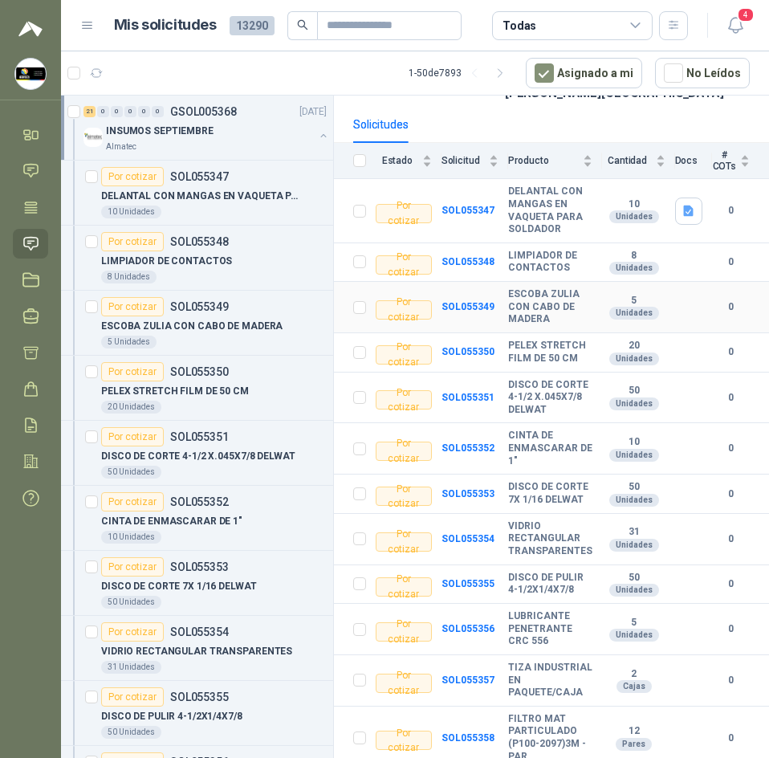
click at [508, 288] on b "ESCOBA ZULIA CON CABO DE MADERA" at bounding box center [550, 307] width 84 height 38
drag, startPoint x: 512, startPoint y: 285, endPoint x: 528, endPoint y: 263, distance: 26.5
click at [528, 263] on td "LIMPIADOR DE CONTACTOS" at bounding box center [555, 262] width 94 height 39
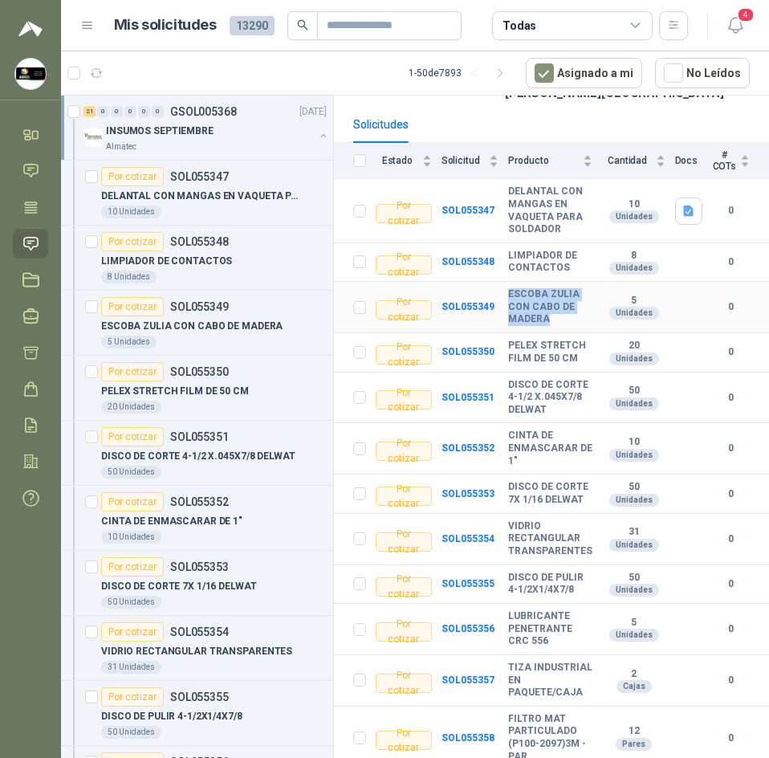
drag, startPoint x: 499, startPoint y: 281, endPoint x: 552, endPoint y: 302, distance: 57.0
click at [552, 302] on tr "Por cotizar SOL055349 ESCOBA ZULIA CON CABO [PERSON_NAME] 5 Unidades 0" at bounding box center [551, 307] width 435 height 51
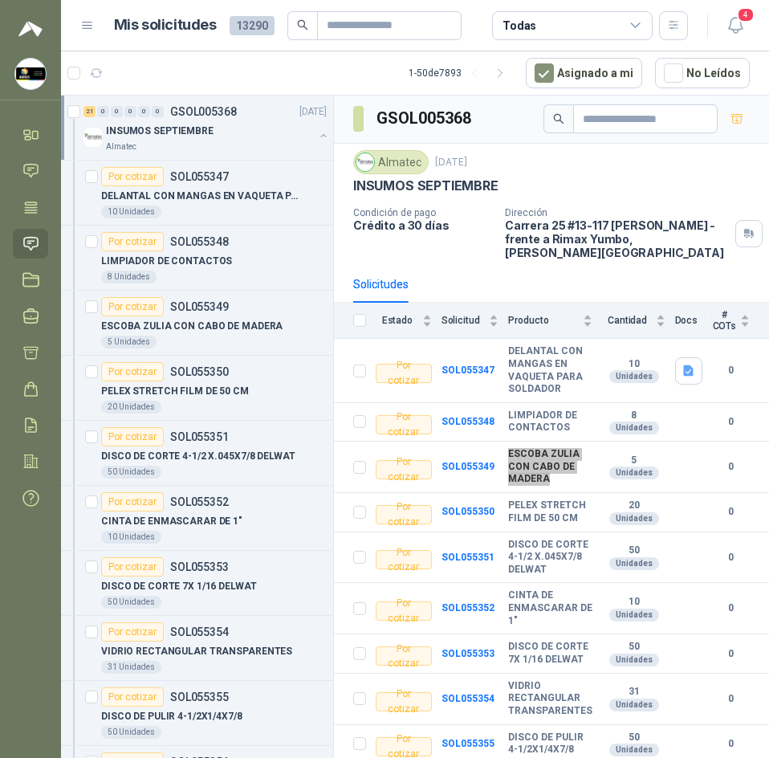
scroll to position [0, 0]
click at [408, 122] on h3 "GSOL005368" at bounding box center [425, 119] width 97 height 25
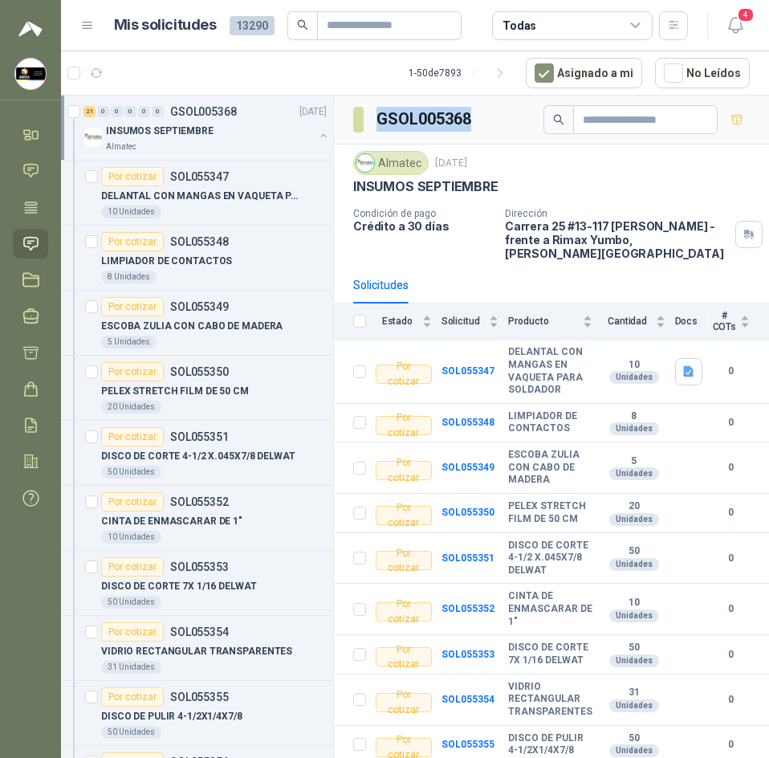
click at [408, 122] on h3 "GSOL005368" at bounding box center [425, 119] width 97 height 25
click at [401, 161] on div "Almatec" at bounding box center [390, 163] width 75 height 24
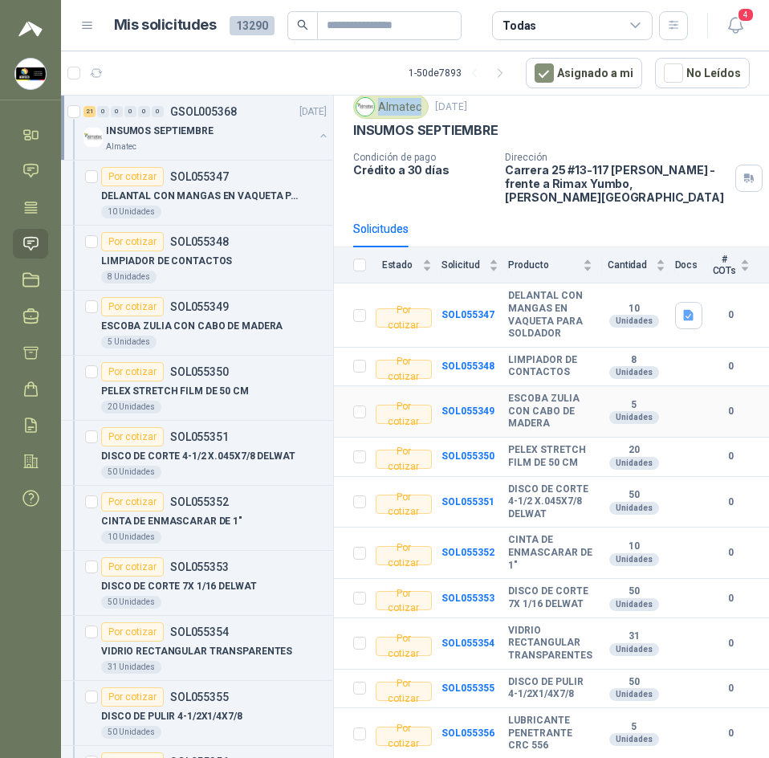
scroll to position [80, 0]
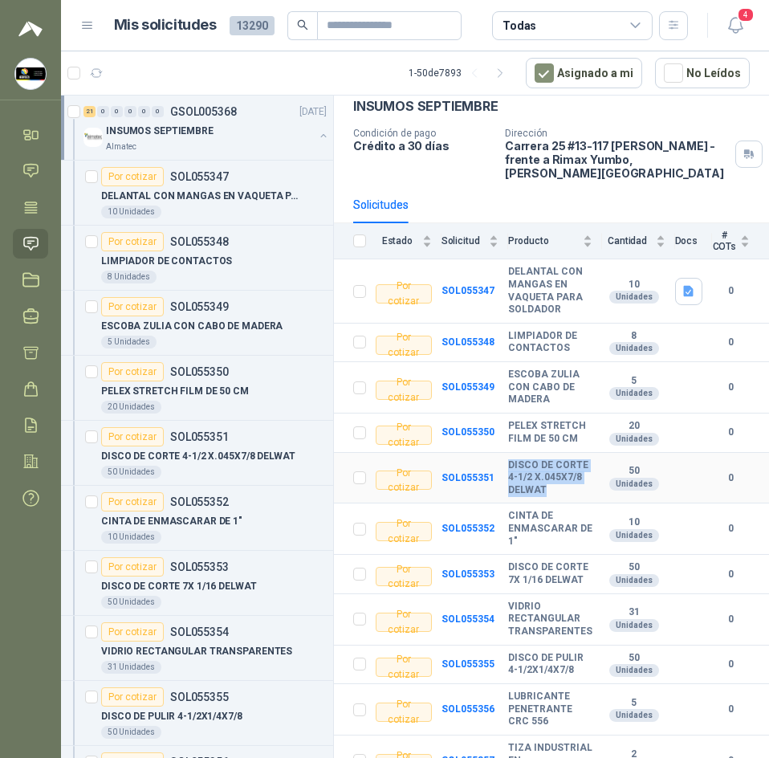
drag, startPoint x: 503, startPoint y: 450, endPoint x: 579, endPoint y: 479, distance: 81.3
click at [579, 479] on tr "Por cotizar SOL055351 DISCO [PERSON_NAME] 4-1/2 X.045X7/8 DELWAT 50 Unidades 0" at bounding box center [551, 478] width 435 height 51
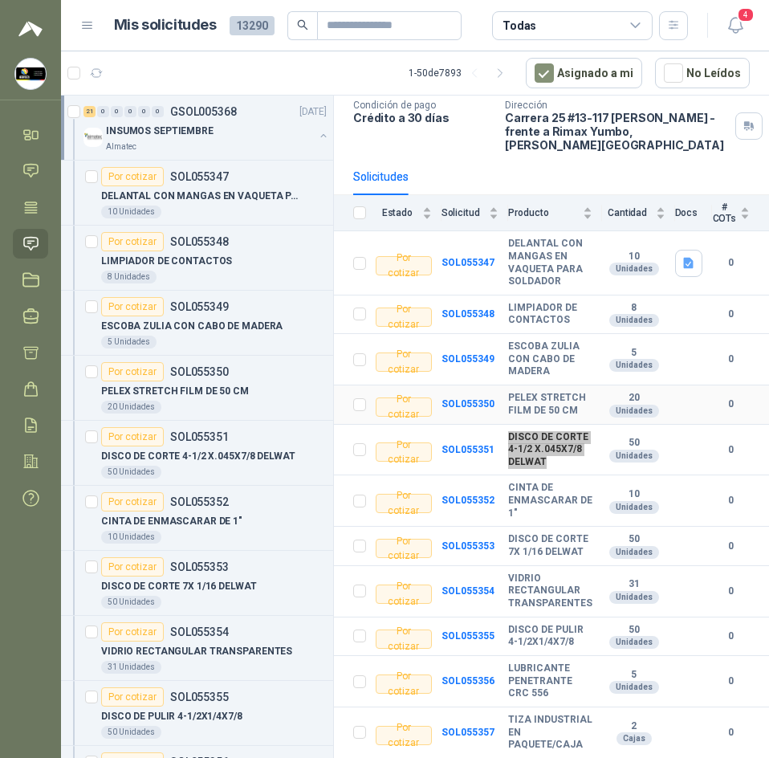
scroll to position [241, 0]
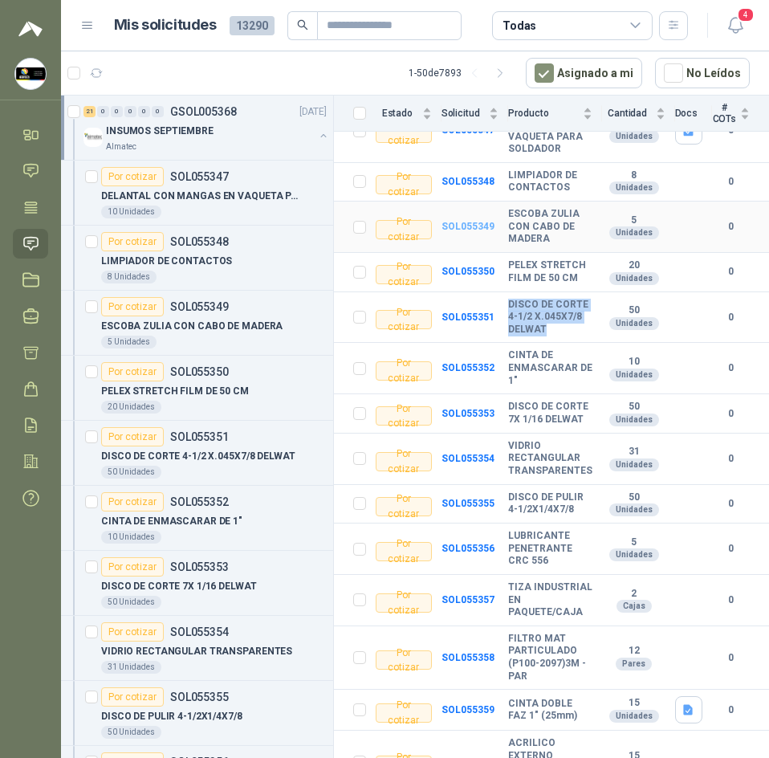
click at [480, 221] on b "SOL055349" at bounding box center [468, 226] width 53 height 11
